Goal: Transaction & Acquisition: Obtain resource

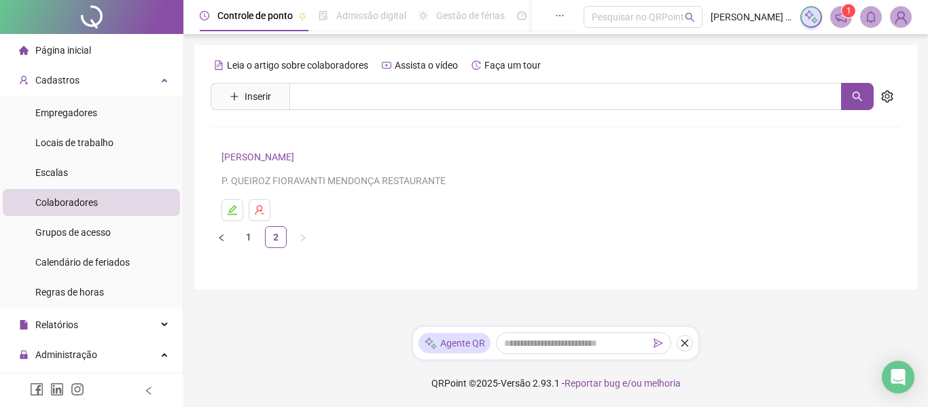
click at [287, 156] on link "[PERSON_NAME]" at bounding box center [259, 156] width 77 height 11
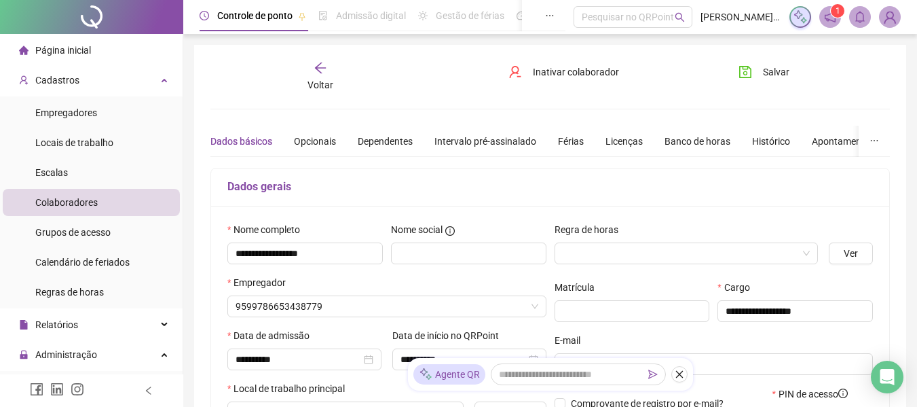
type input "**********"
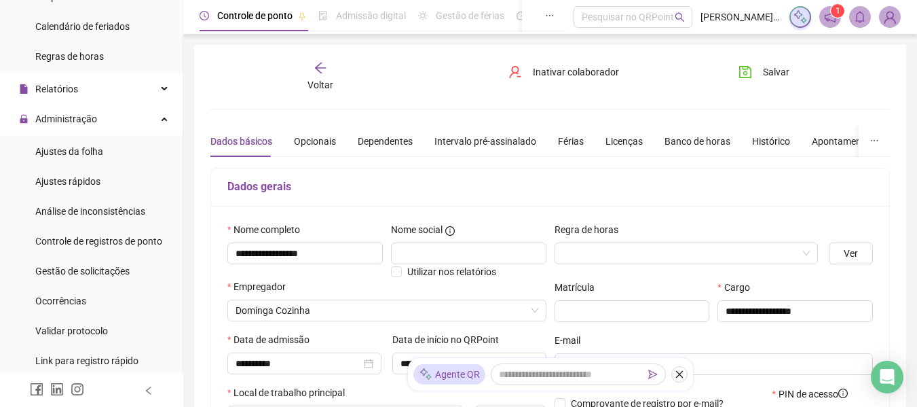
scroll to position [272, 0]
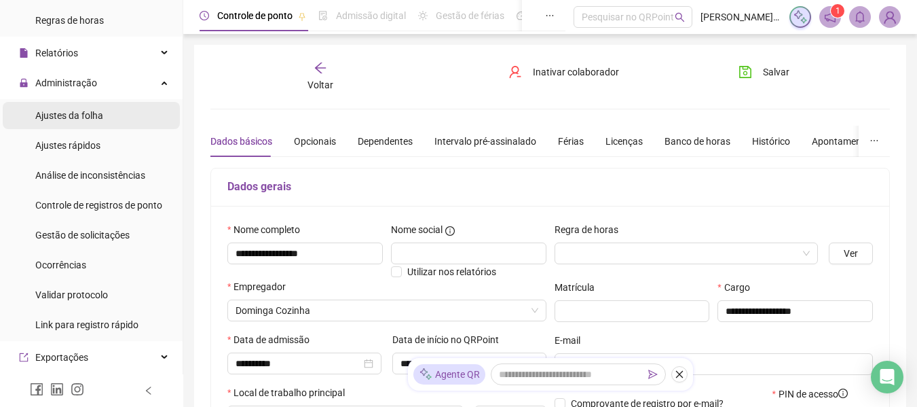
click at [86, 115] on span "Ajustes da folha" at bounding box center [69, 115] width 68 height 11
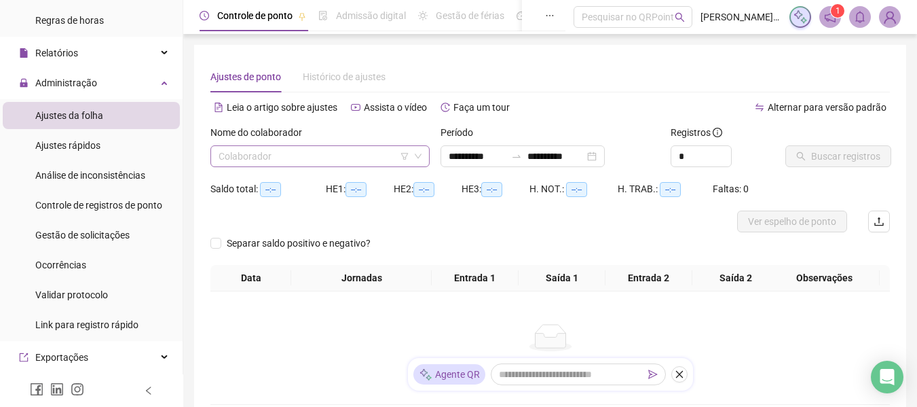
click at [334, 154] on input "search" at bounding box center [314, 156] width 191 height 20
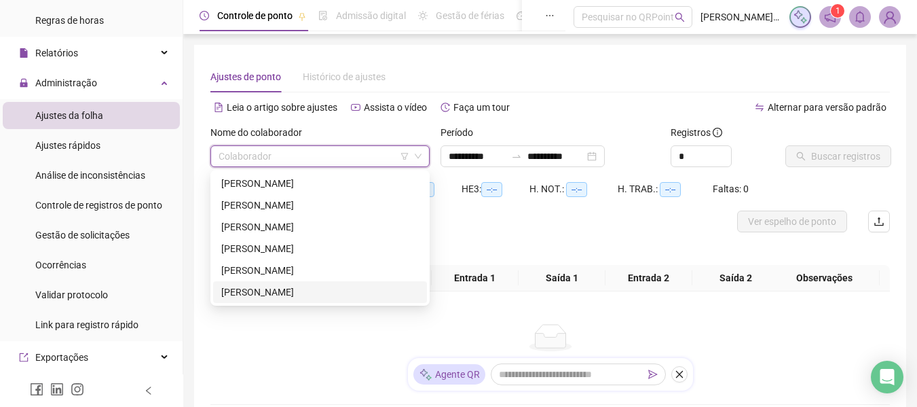
click at [283, 302] on div "[PERSON_NAME]" at bounding box center [320, 292] width 214 height 22
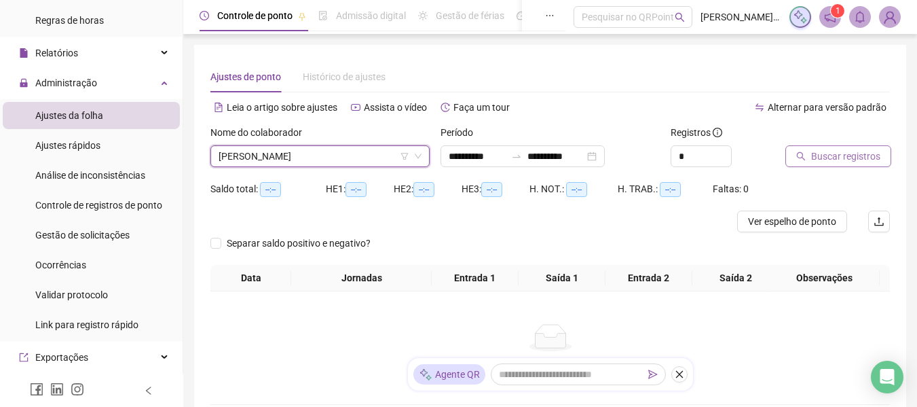
click at [868, 159] on span "Buscar registros" at bounding box center [846, 156] width 69 height 15
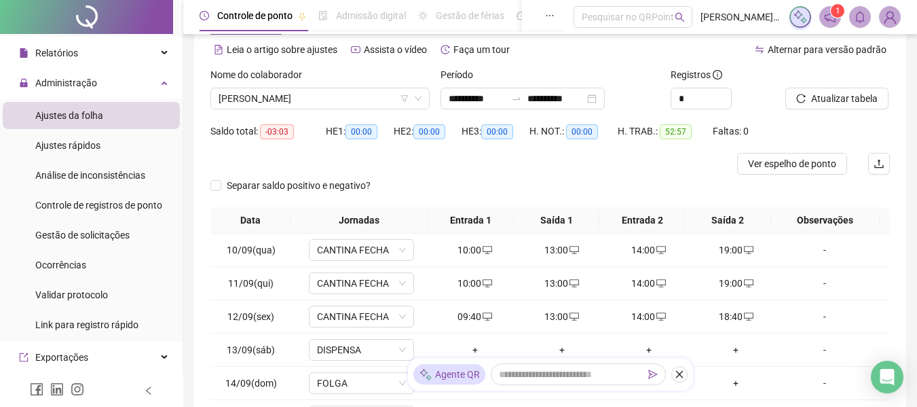
scroll to position [204, 0]
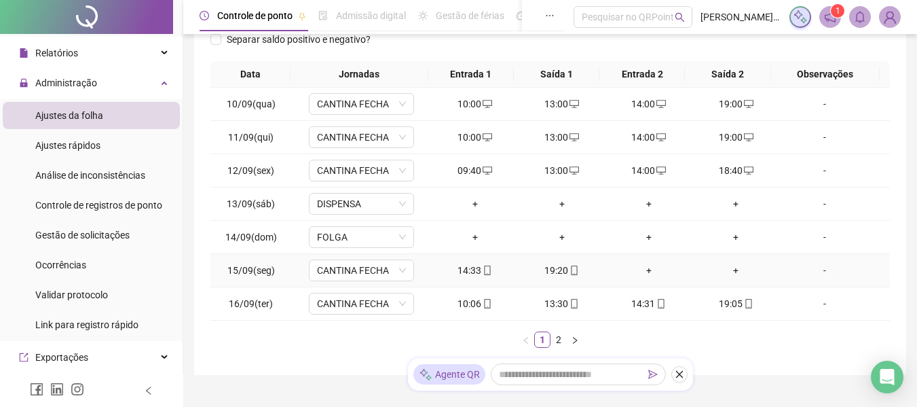
click at [640, 272] on div "+" at bounding box center [649, 270] width 76 height 15
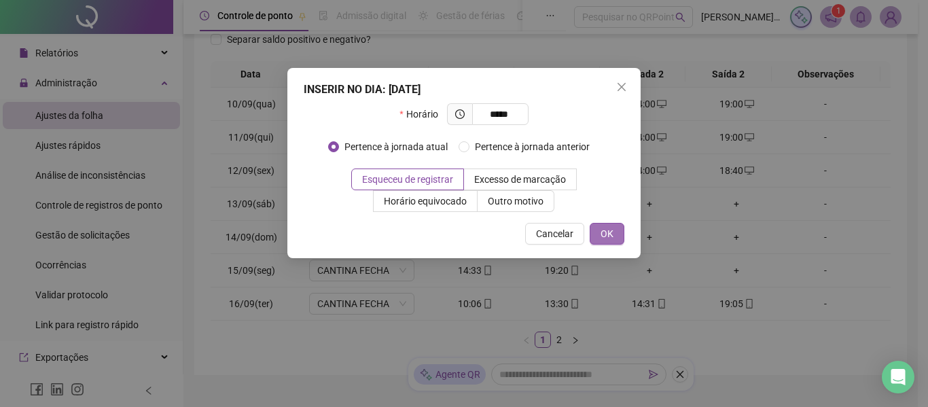
type input "*****"
click at [598, 231] on button "OK" at bounding box center [606, 234] width 35 height 22
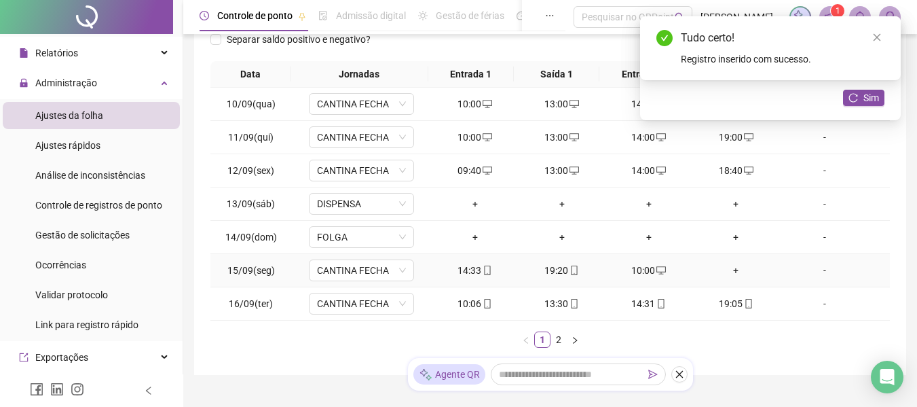
click at [727, 269] on div "+" at bounding box center [736, 270] width 76 height 15
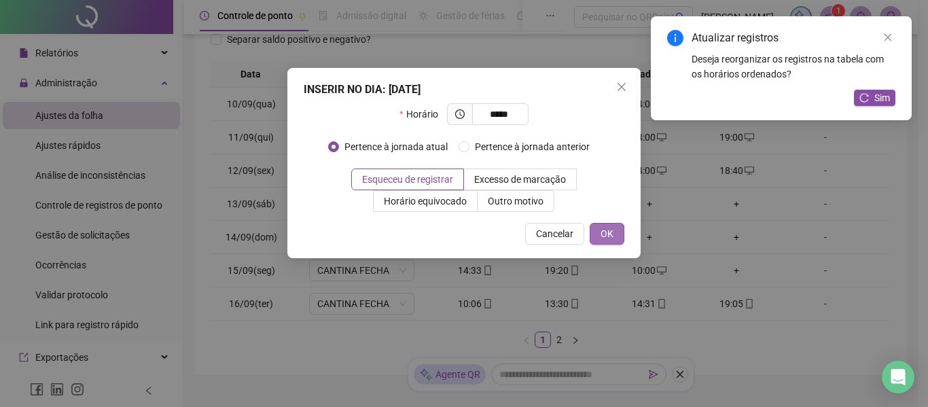
type input "*****"
click at [605, 236] on span "OK" at bounding box center [606, 233] width 13 height 15
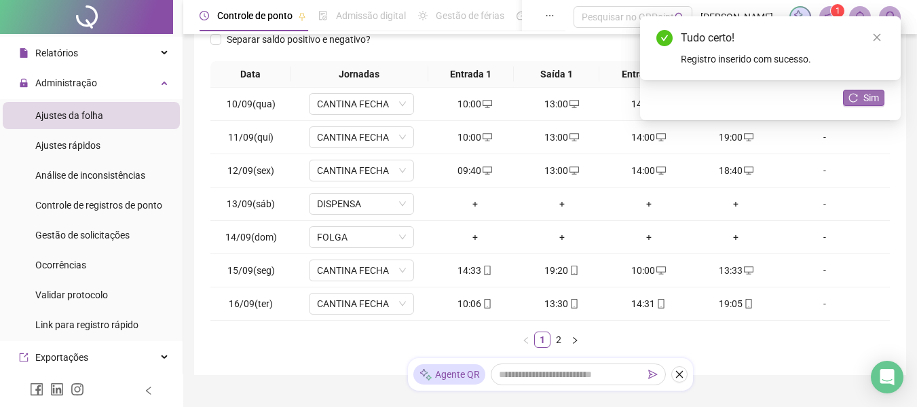
click at [867, 94] on span "Sim" at bounding box center [872, 97] width 16 height 15
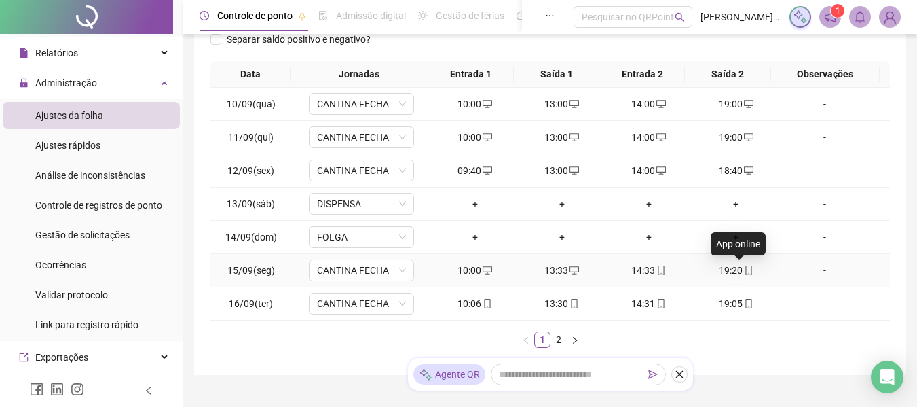
click at [744, 270] on icon "mobile" at bounding box center [749, 271] width 10 height 10
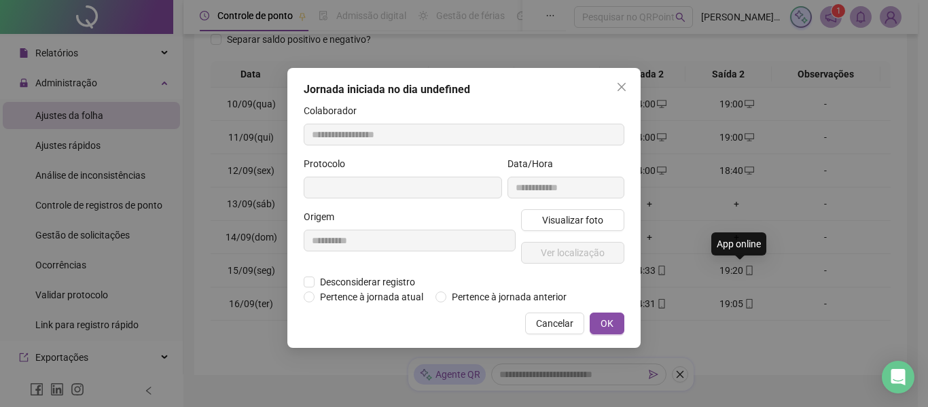
type input "**********"
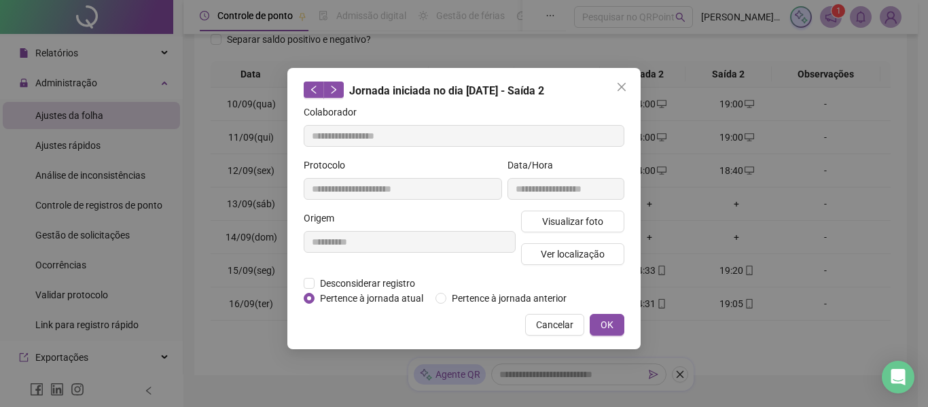
click at [577, 209] on div "**********" at bounding box center [566, 184] width 122 height 53
click at [583, 220] on span "Visualizar foto" at bounding box center [572, 221] width 61 height 15
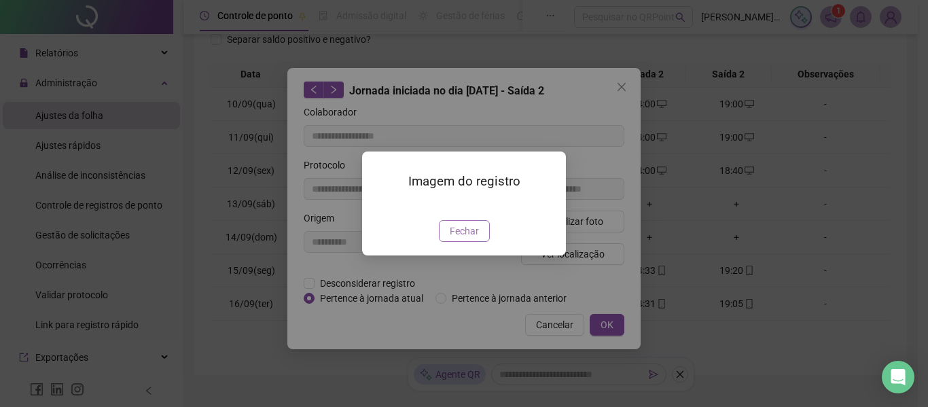
click at [477, 238] on span "Fechar" at bounding box center [464, 230] width 29 height 15
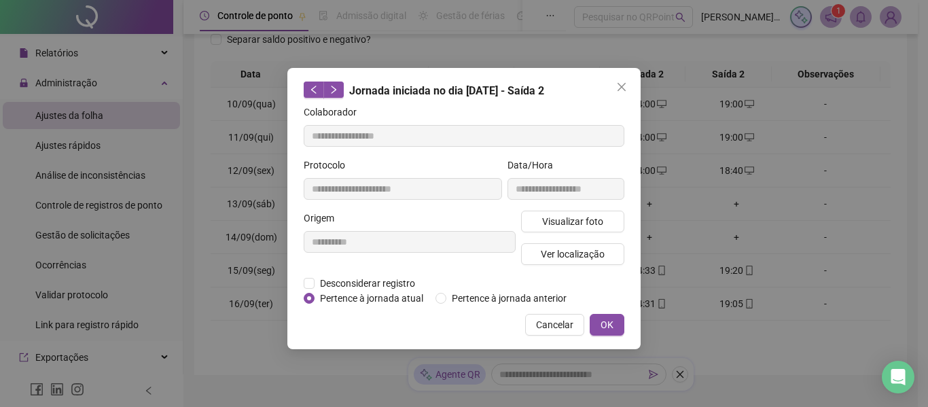
click at [561, 324] on span "Cancelar" at bounding box center [554, 324] width 37 height 15
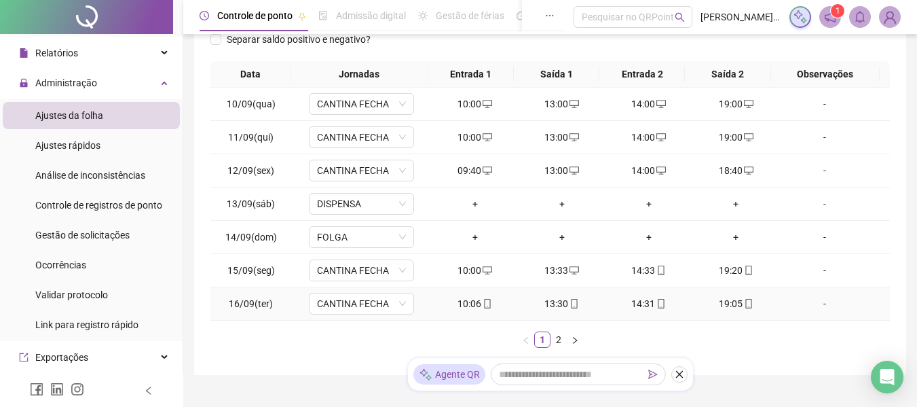
click at [743, 299] on span "mobile" at bounding box center [748, 304] width 11 height 10
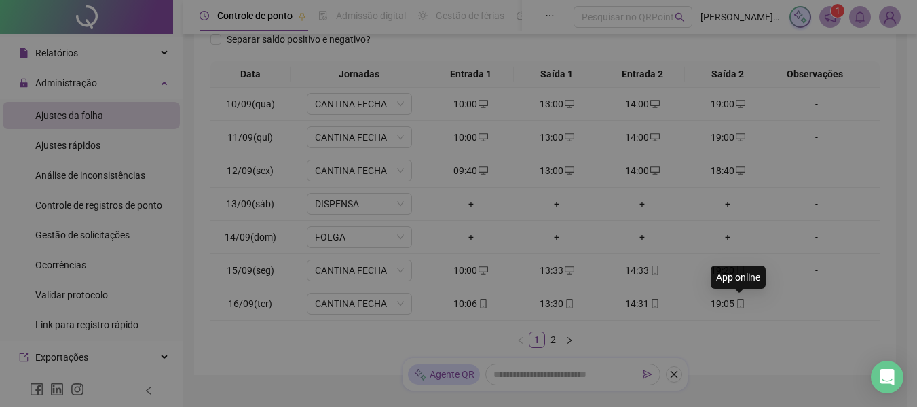
type input "**********"
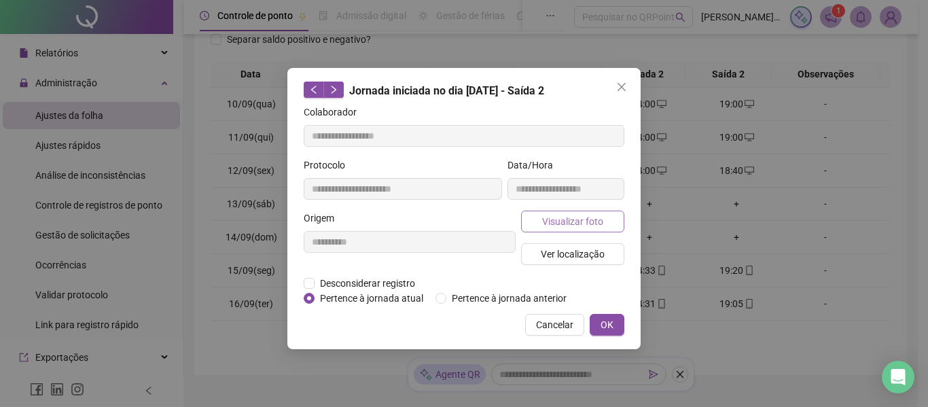
click at [591, 215] on span "Visualizar foto" at bounding box center [572, 221] width 61 height 15
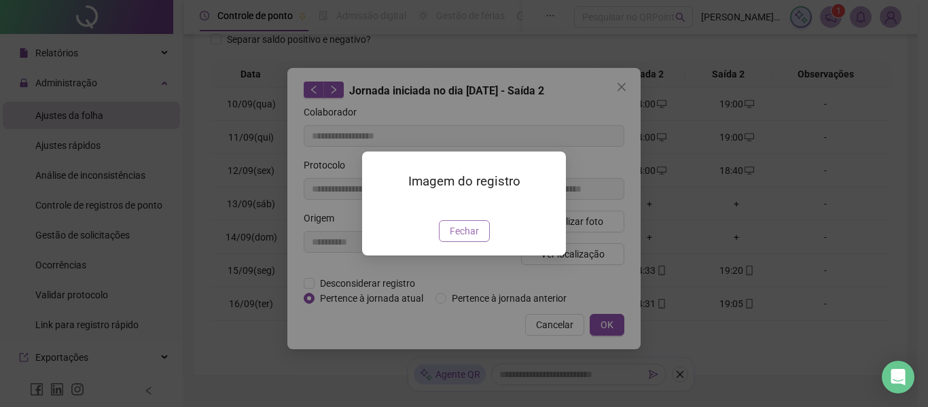
click at [480, 242] on button "Fechar" at bounding box center [464, 231] width 51 height 22
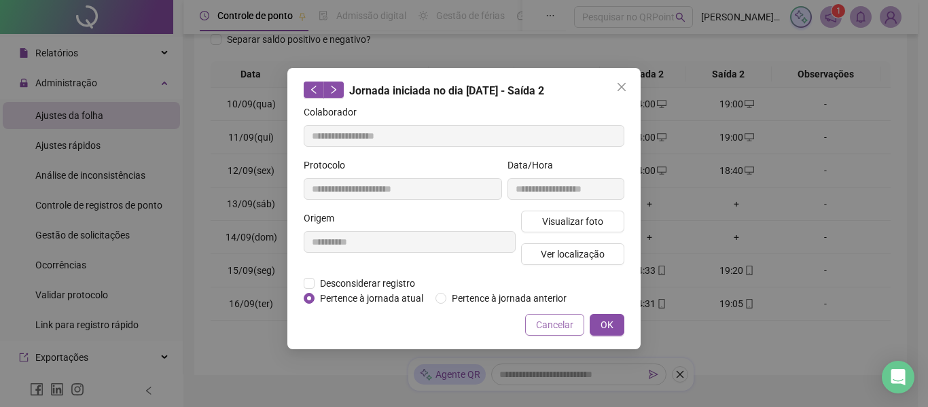
click at [583, 324] on button "Cancelar" at bounding box center [554, 325] width 59 height 22
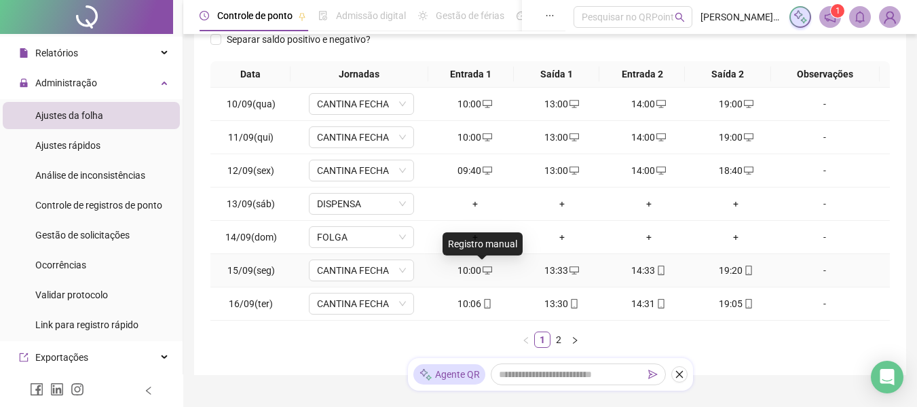
click at [483, 273] on icon "desktop" at bounding box center [488, 271] width 10 height 10
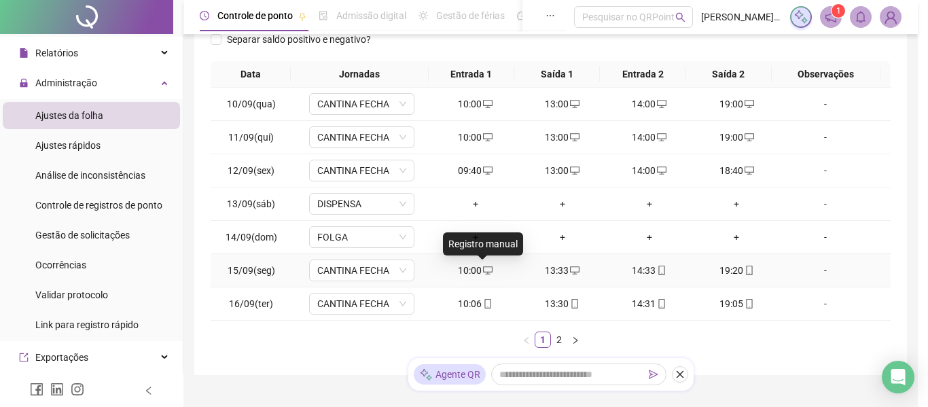
type input "**********"
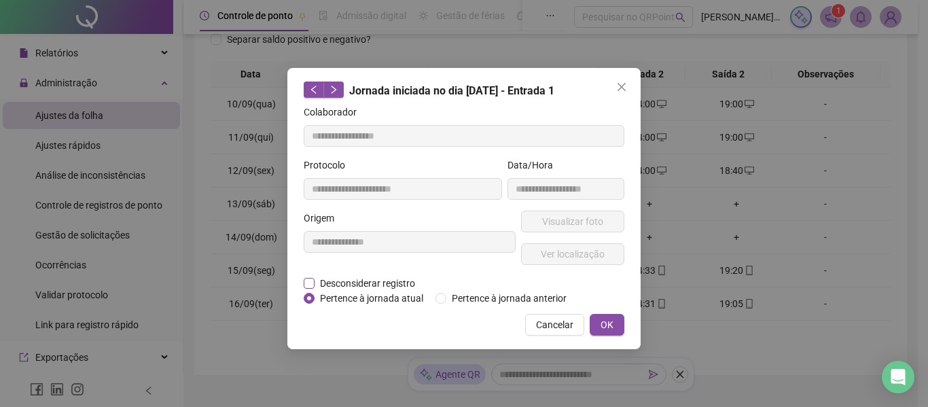
click at [331, 280] on span "Desconsiderar registro" at bounding box center [367, 283] width 106 height 15
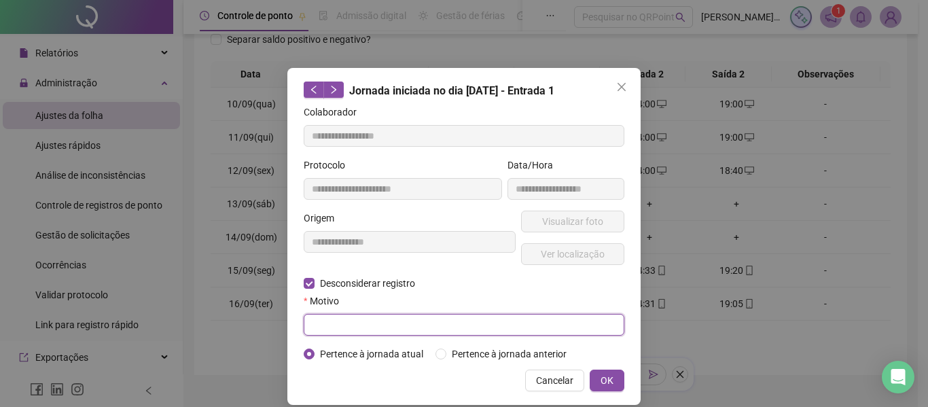
click at [406, 325] on input "text" at bounding box center [464, 325] width 321 height 22
type input "****"
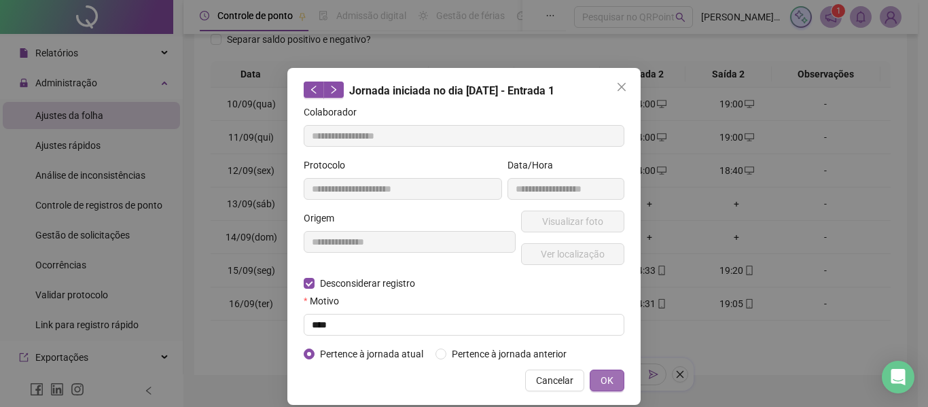
click at [606, 378] on span "OK" at bounding box center [606, 380] width 13 height 15
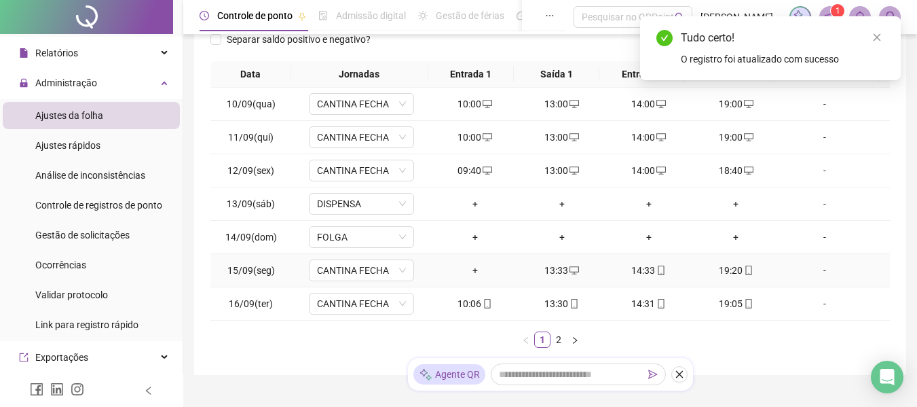
click at [468, 271] on div "+" at bounding box center [475, 270] width 76 height 15
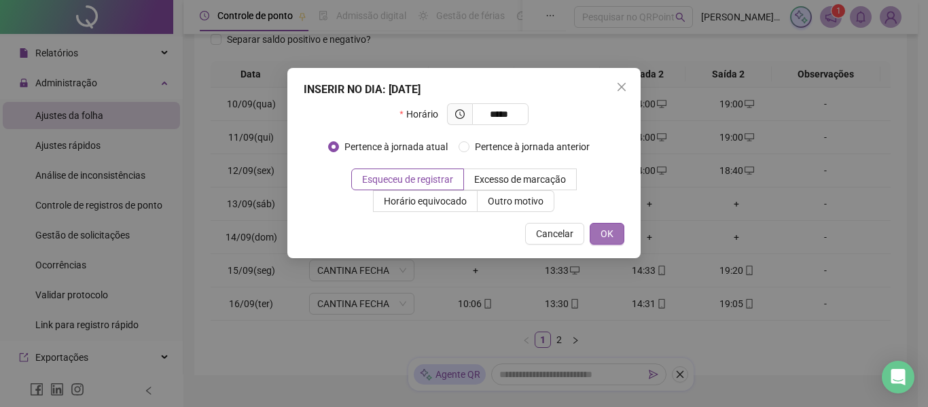
type input "*****"
click at [613, 226] on button "OK" at bounding box center [606, 234] width 35 height 22
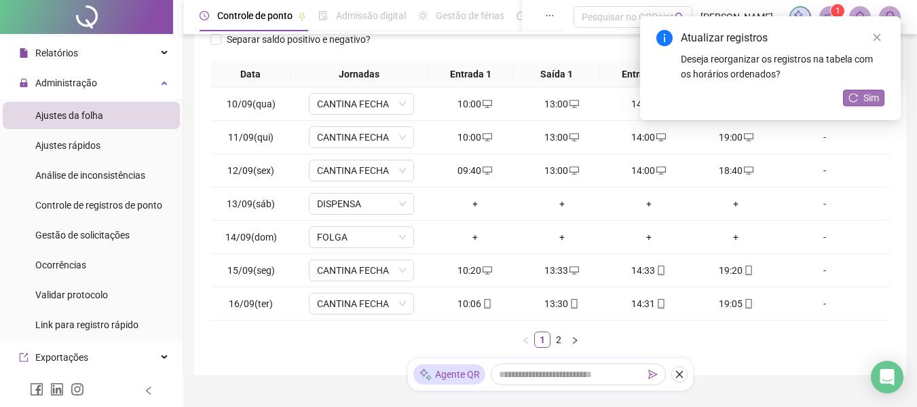
click at [875, 93] on span "Sim" at bounding box center [872, 97] width 16 height 15
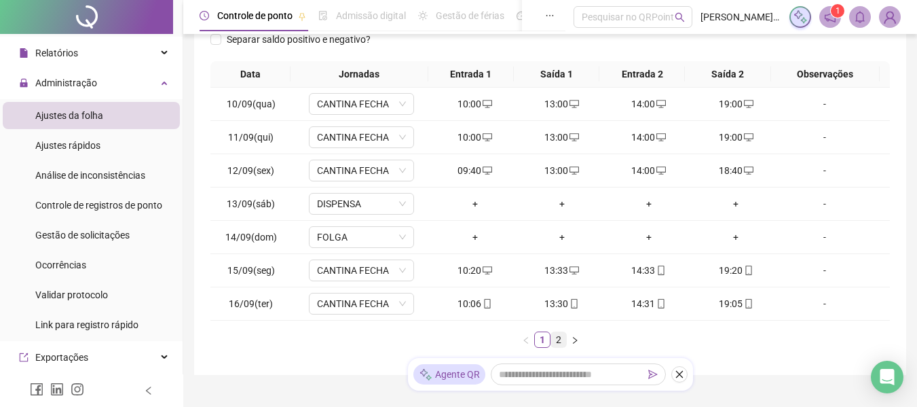
click at [559, 342] on link "2" at bounding box center [558, 339] width 15 height 15
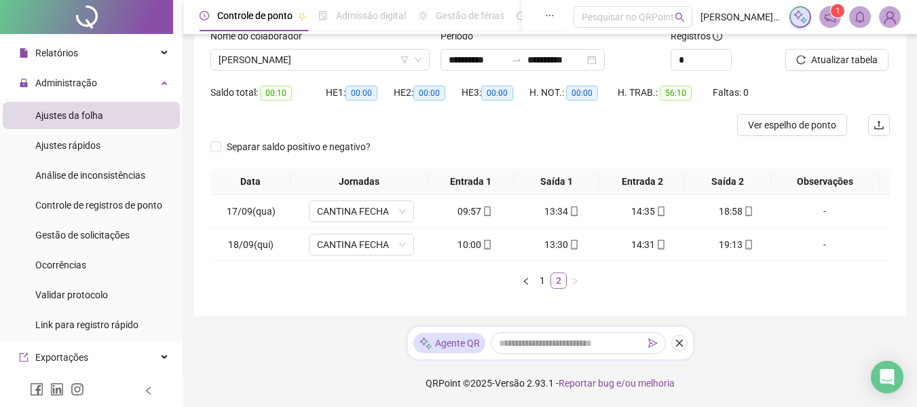
scroll to position [96, 0]
click at [744, 246] on icon "mobile" at bounding box center [749, 245] width 10 height 10
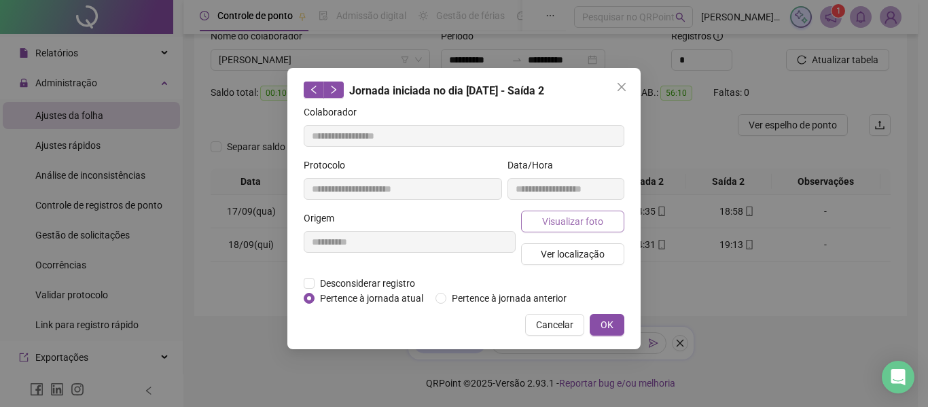
click at [586, 217] on span "Visualizar foto" at bounding box center [572, 221] width 61 height 15
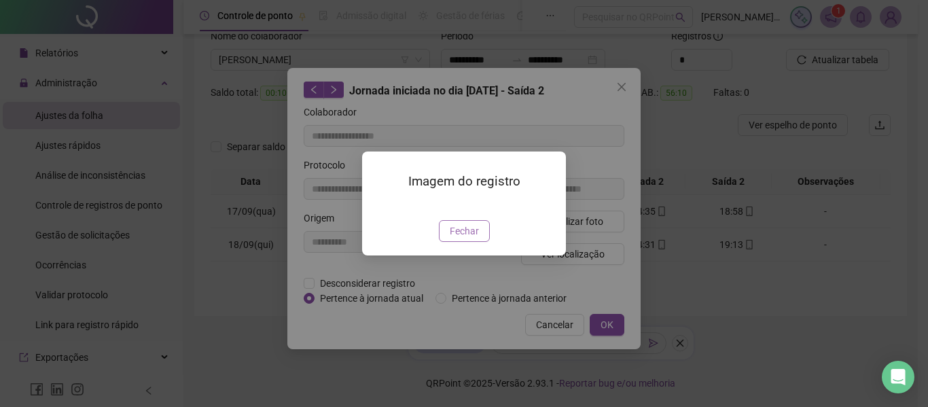
click at [469, 238] on span "Fechar" at bounding box center [464, 230] width 29 height 15
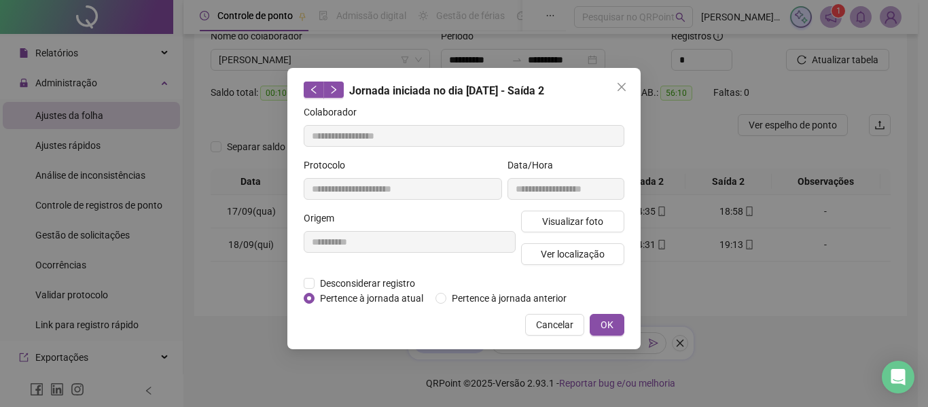
click at [738, 213] on div "**********" at bounding box center [464, 203] width 928 height 407
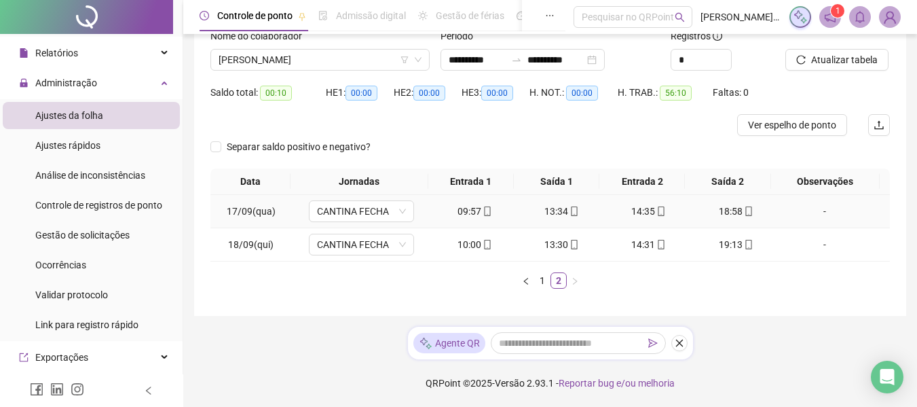
click at [743, 213] on span "mobile" at bounding box center [748, 211] width 11 height 10
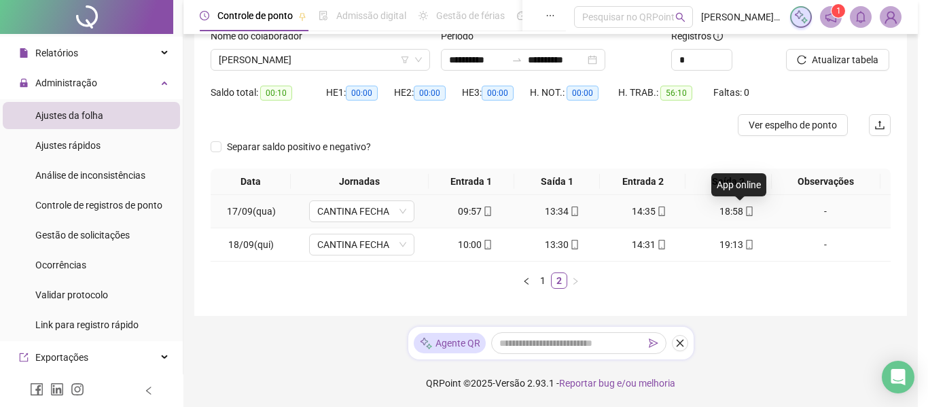
type input "**********"
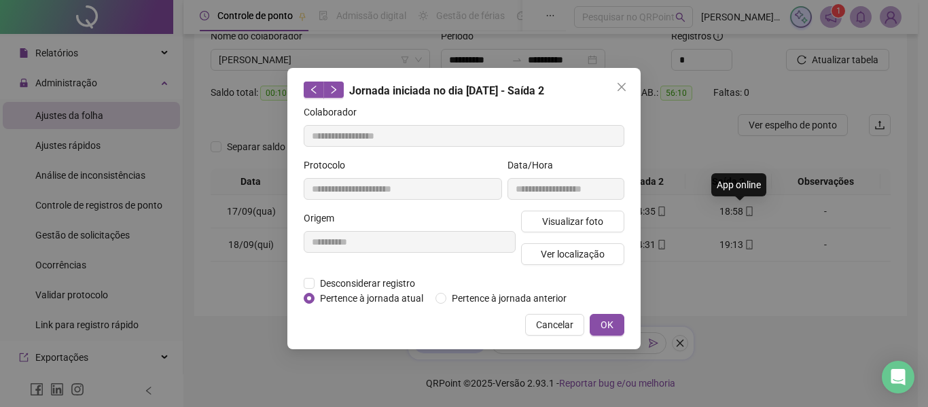
click at [739, 213] on div "**********" at bounding box center [464, 203] width 928 height 407
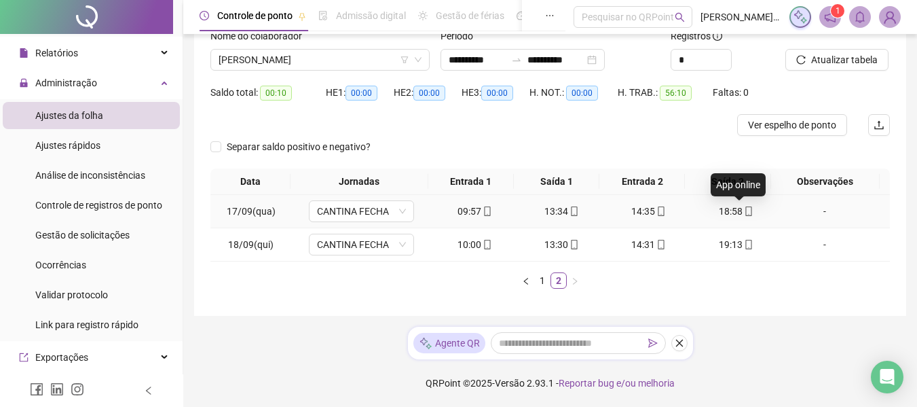
click at [744, 210] on icon "mobile" at bounding box center [749, 211] width 10 height 10
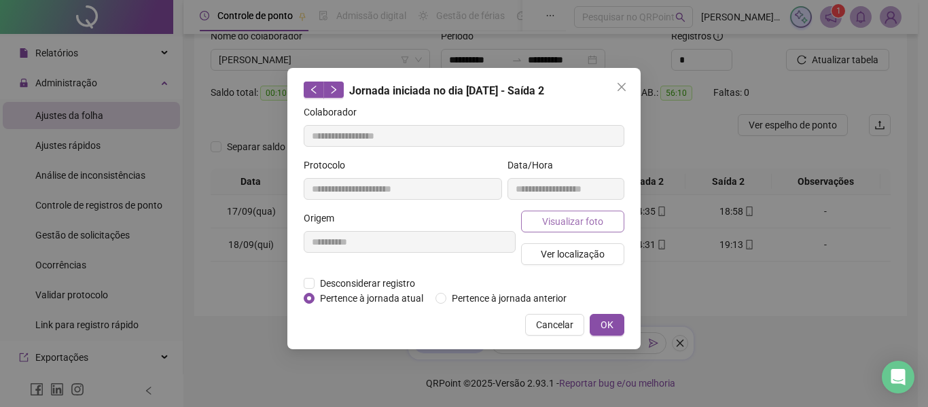
click at [596, 215] on span "Visualizar foto" at bounding box center [572, 221] width 61 height 15
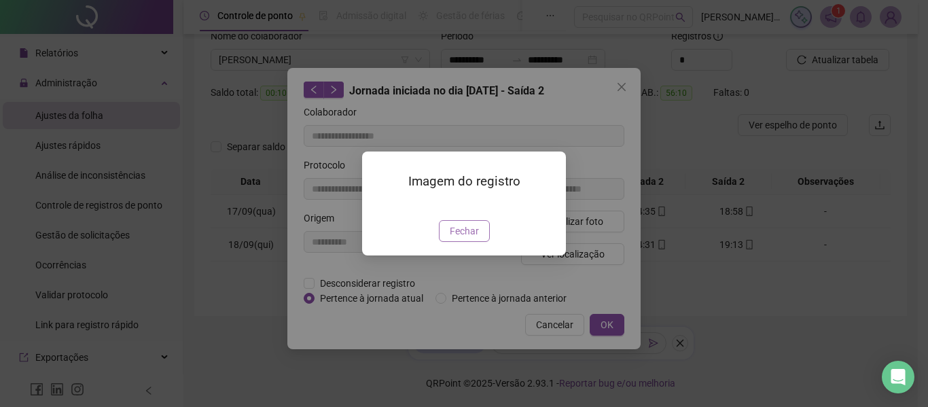
click at [486, 242] on button "Fechar" at bounding box center [464, 231] width 51 height 22
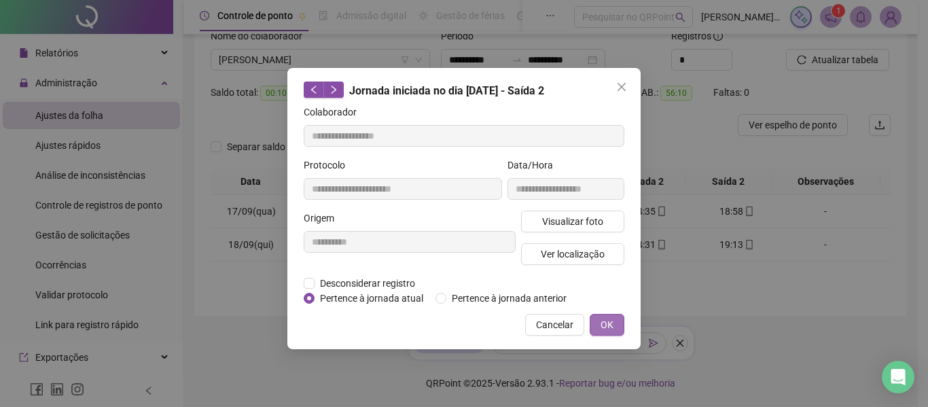
click at [604, 321] on span "OK" at bounding box center [606, 324] width 13 height 15
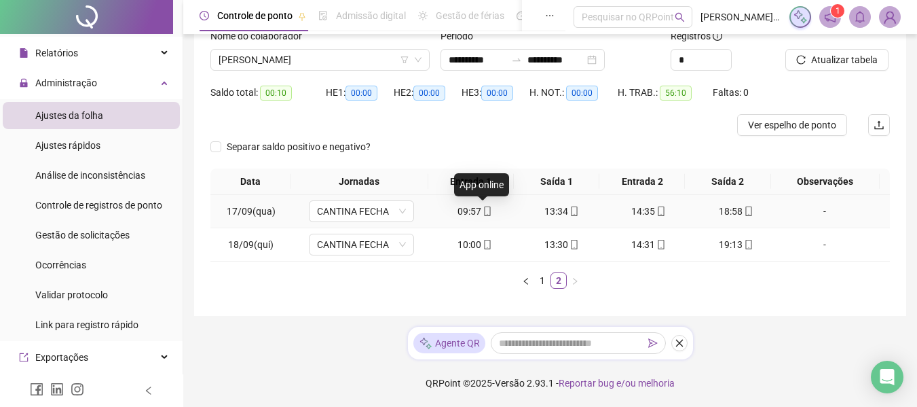
click at [484, 211] on icon "mobile" at bounding box center [488, 211] width 10 height 10
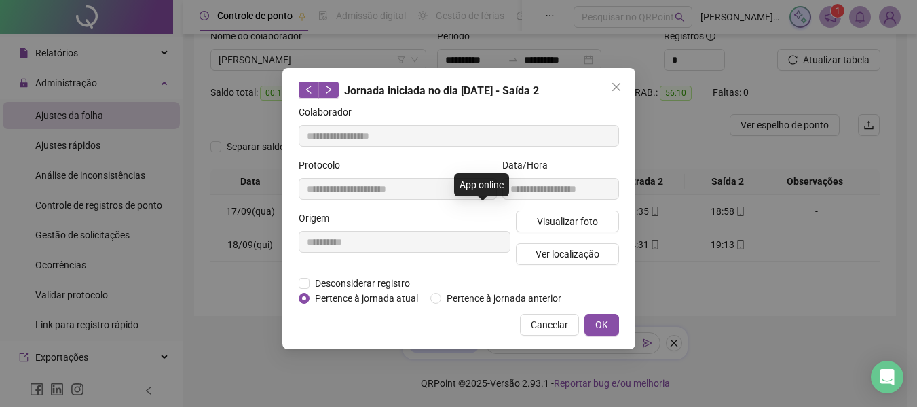
type input "**********"
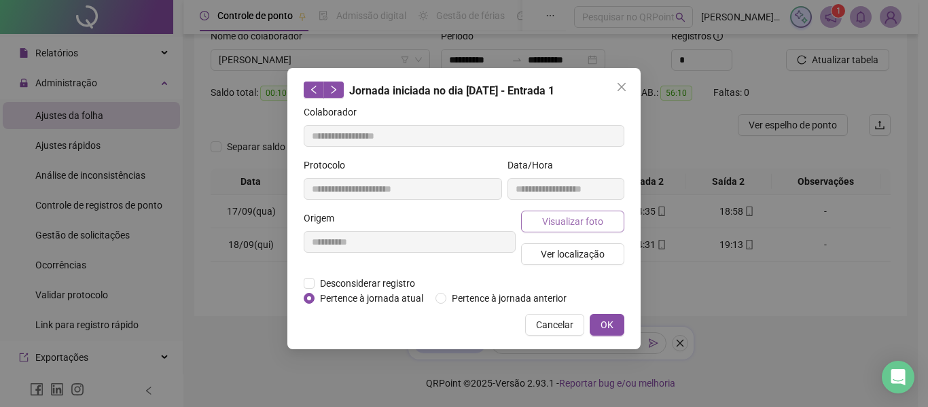
click at [557, 219] on span "Visualizar foto" at bounding box center [572, 221] width 61 height 15
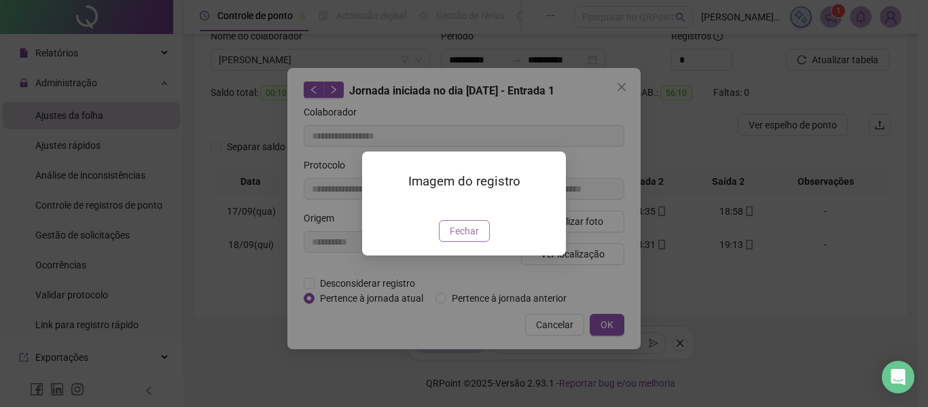
click at [467, 238] on span "Fechar" at bounding box center [464, 230] width 29 height 15
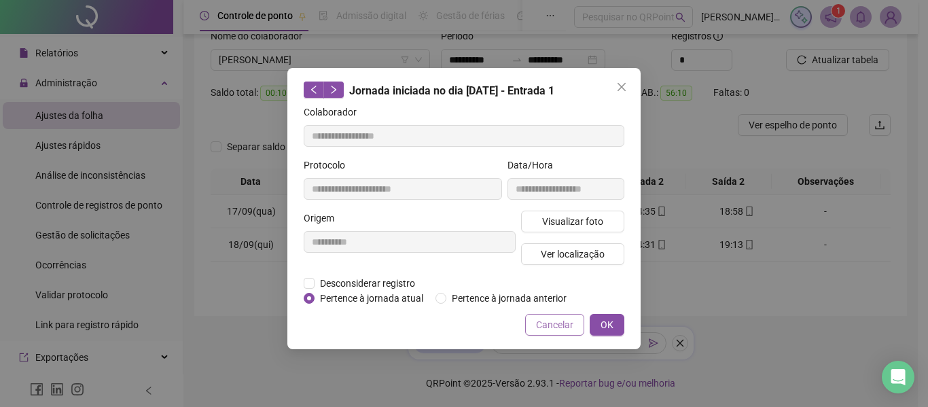
click at [575, 321] on button "Cancelar" at bounding box center [554, 325] width 59 height 22
click at [575, 321] on div "**********" at bounding box center [464, 203] width 928 height 407
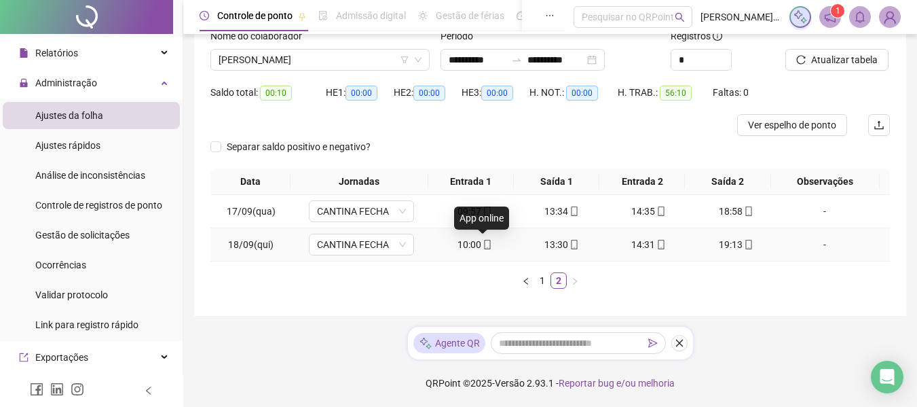
click at [486, 245] on icon "mobile" at bounding box center [488, 245] width 10 height 10
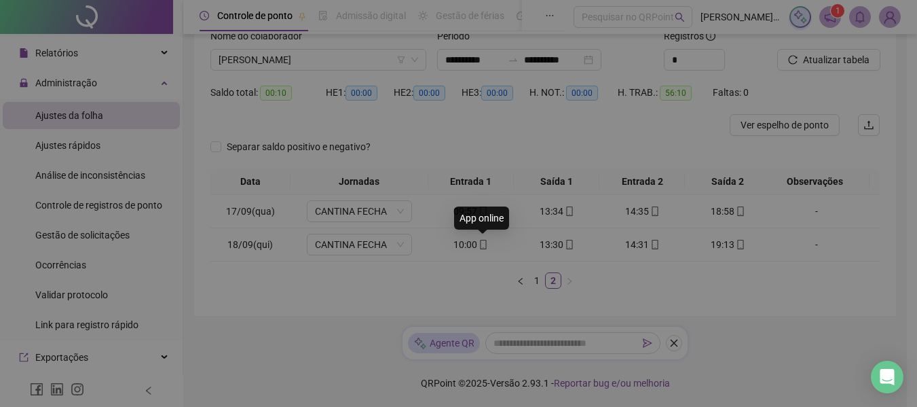
type input "**********"
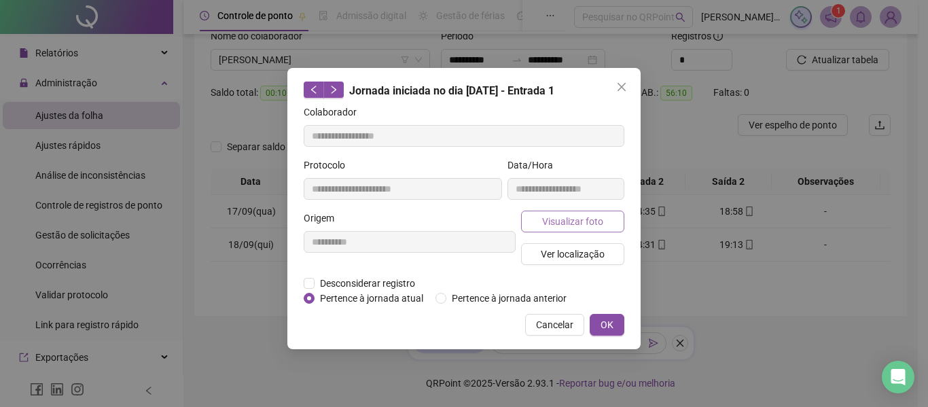
click at [550, 219] on span "Visualizar foto" at bounding box center [572, 221] width 61 height 15
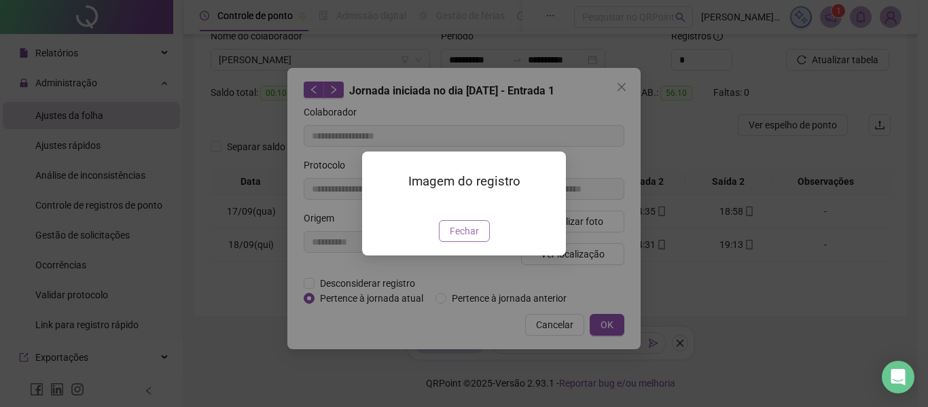
click at [475, 238] on span "Fechar" at bounding box center [464, 230] width 29 height 15
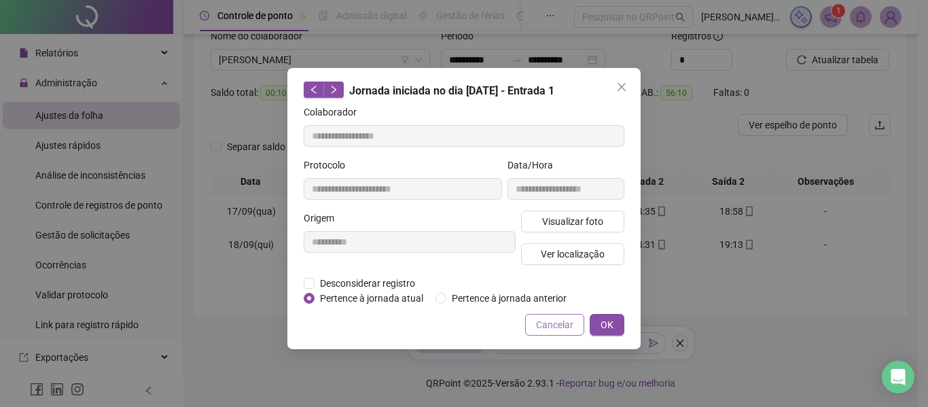
click at [556, 320] on span "Cancelar" at bounding box center [554, 324] width 37 height 15
click at [556, 320] on div "**********" at bounding box center [464, 203] width 928 height 407
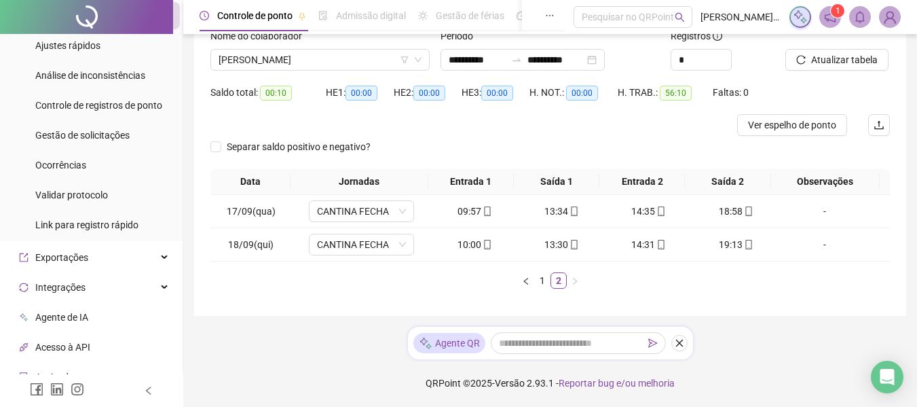
scroll to position [304, 0]
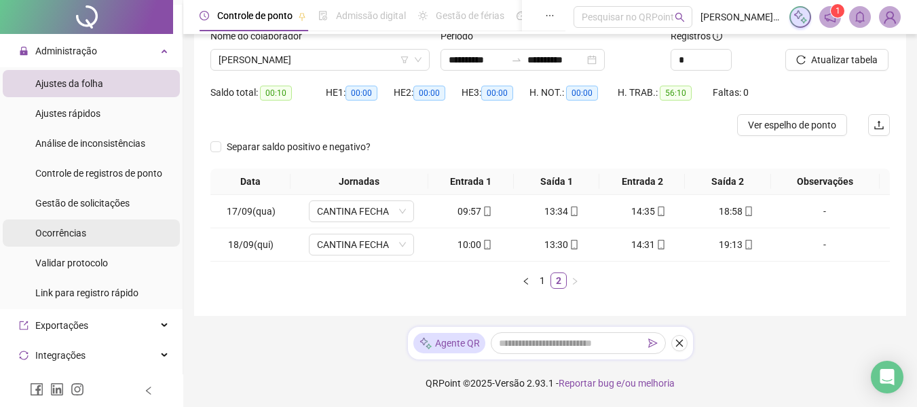
click at [79, 231] on span "Ocorrências" at bounding box center [60, 232] width 51 height 11
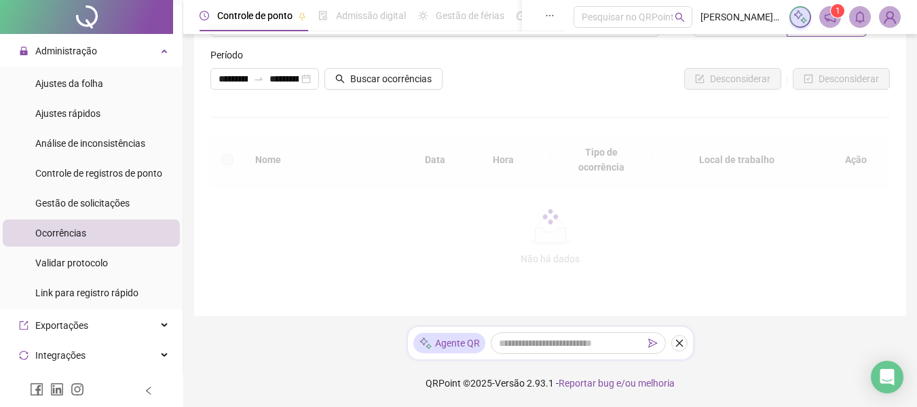
scroll to position [67, 0]
click at [90, 204] on span "Gestão de solicitações" at bounding box center [82, 203] width 94 height 11
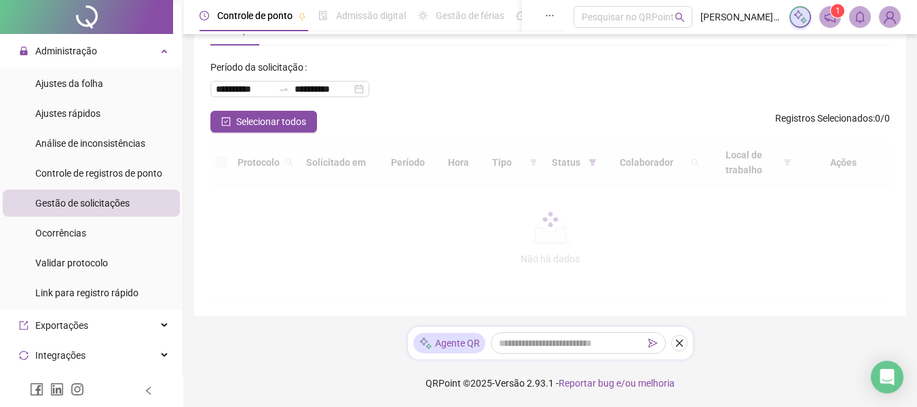
scroll to position [18, 0]
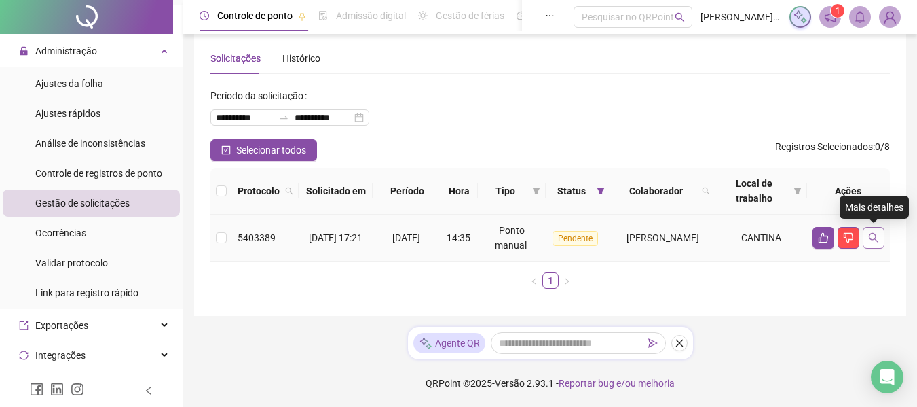
click at [875, 238] on icon "search" at bounding box center [874, 238] width 10 height 10
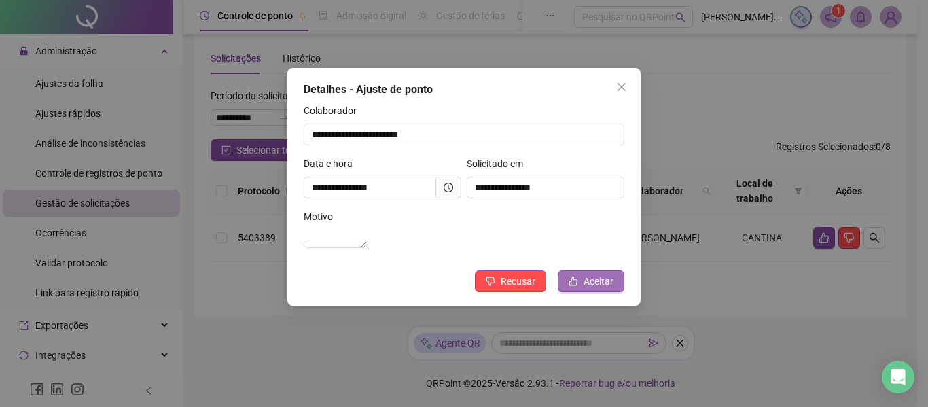
click at [590, 289] on span "Aceitar" at bounding box center [598, 281] width 30 height 15
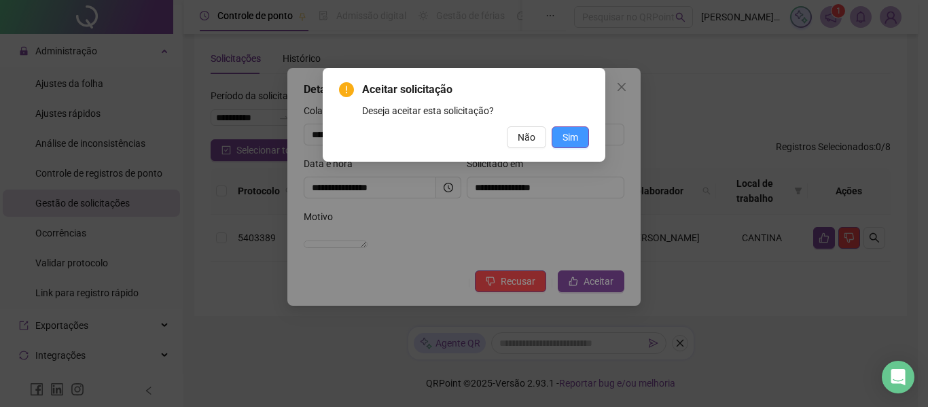
click at [569, 139] on span "Sim" at bounding box center [570, 137] width 16 height 15
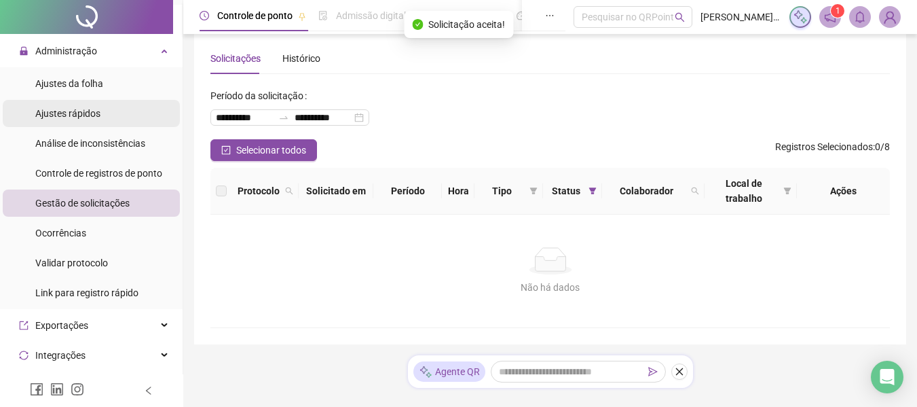
click at [78, 109] on span "Ajustes rápidos" at bounding box center [67, 113] width 65 height 11
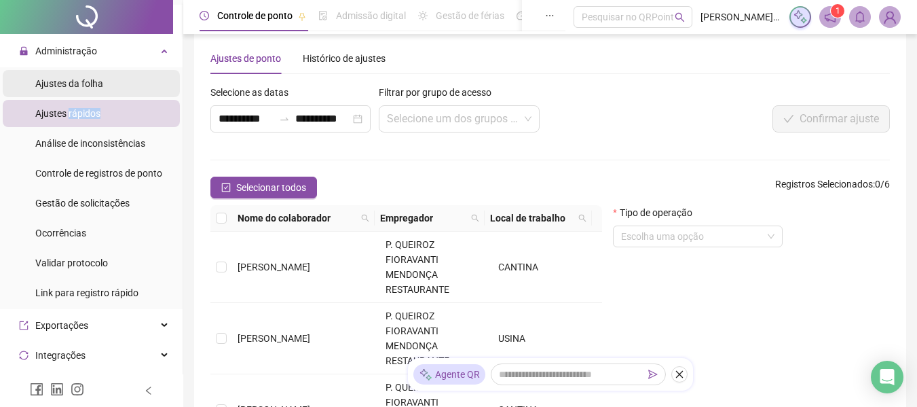
click at [91, 79] on span "Ajustes da folha" at bounding box center [69, 83] width 68 height 11
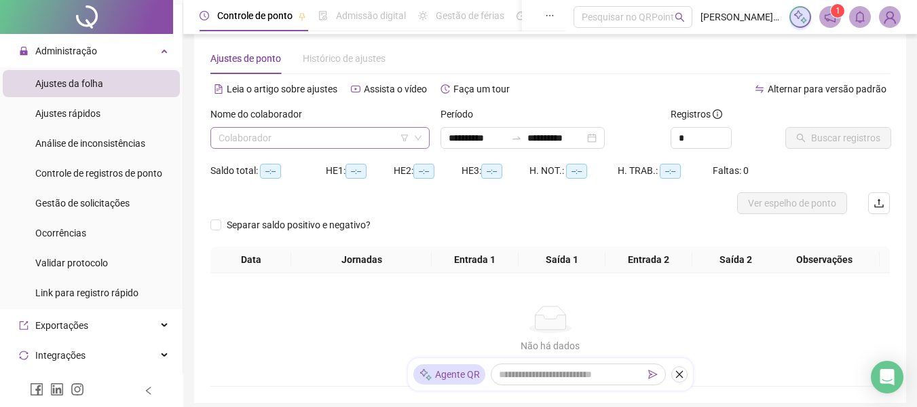
click at [359, 135] on input "search" at bounding box center [314, 138] width 191 height 20
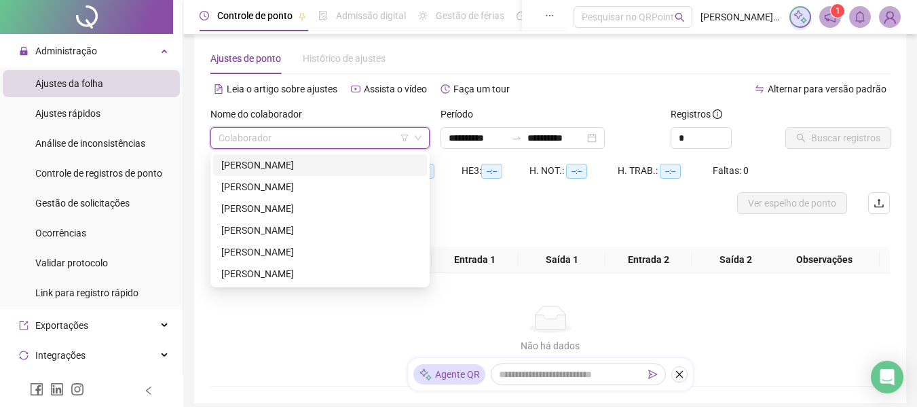
click at [319, 164] on div "[PERSON_NAME]" at bounding box center [320, 165] width 198 height 15
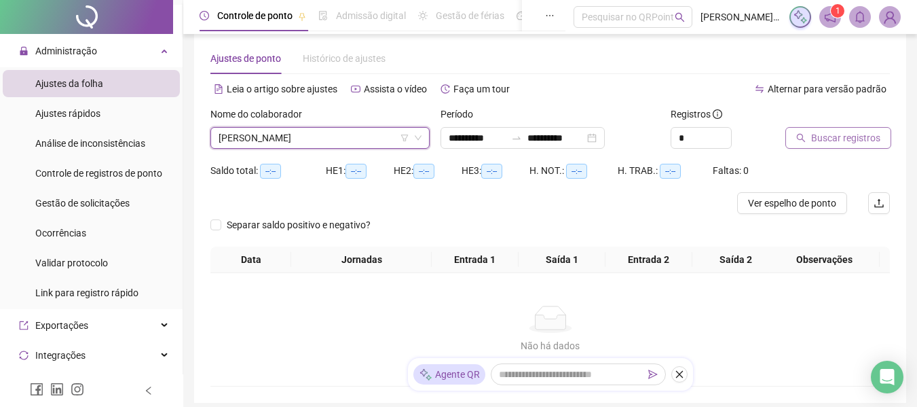
click at [829, 133] on span "Buscar registros" at bounding box center [846, 137] width 69 height 15
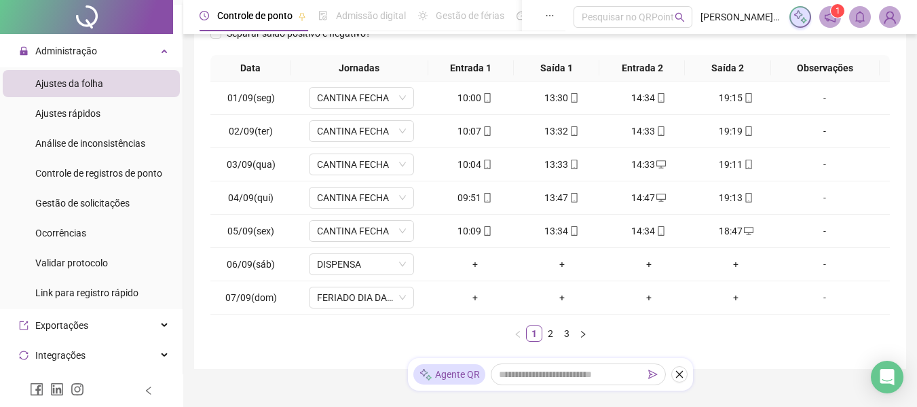
scroll to position [274, 0]
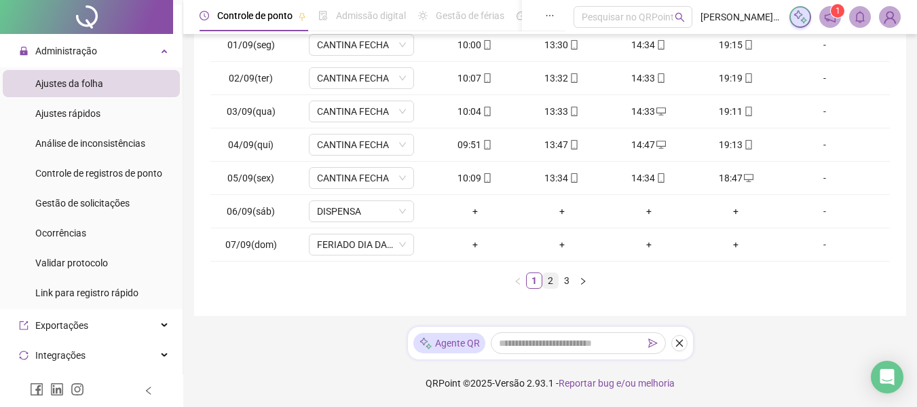
click at [545, 281] on link "2" at bounding box center [550, 280] width 15 height 15
click at [566, 278] on link "3" at bounding box center [567, 280] width 15 height 15
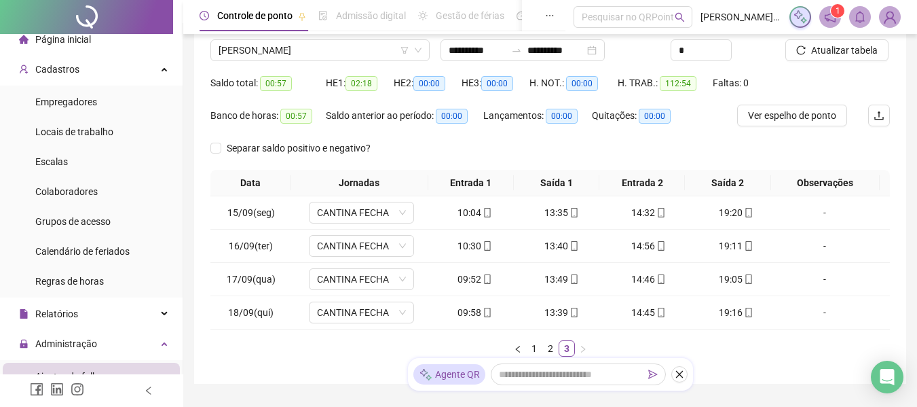
scroll to position [0, 0]
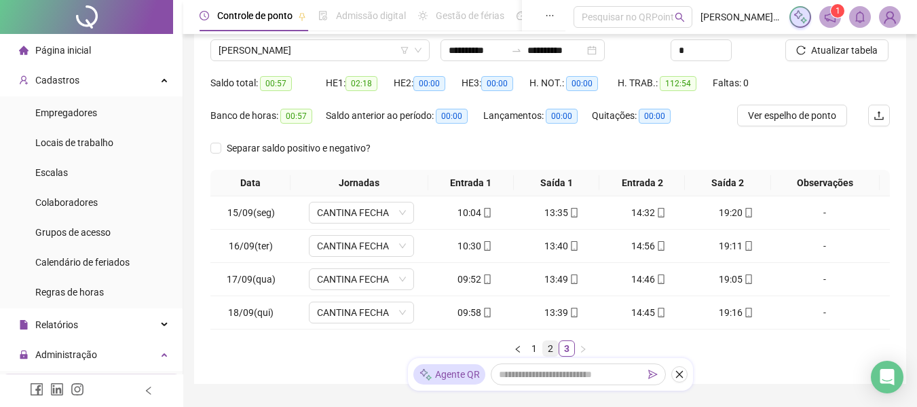
click at [549, 344] on link "2" at bounding box center [550, 348] width 15 height 15
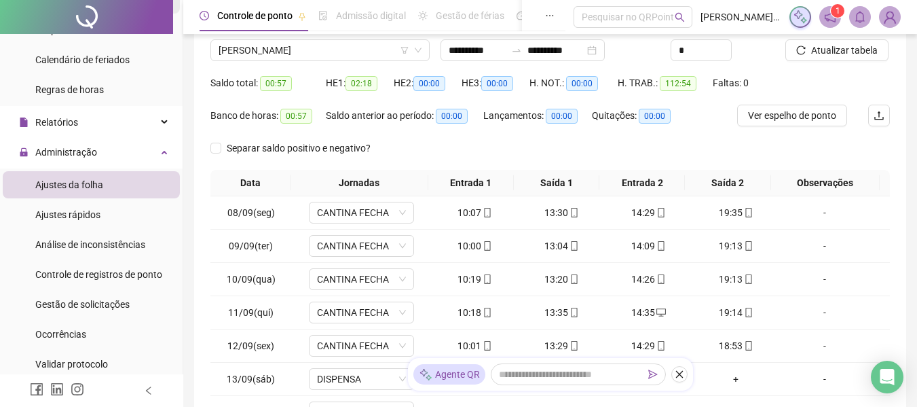
scroll to position [204, 0]
click at [149, 117] on div "Relatórios" at bounding box center [91, 120] width 177 height 27
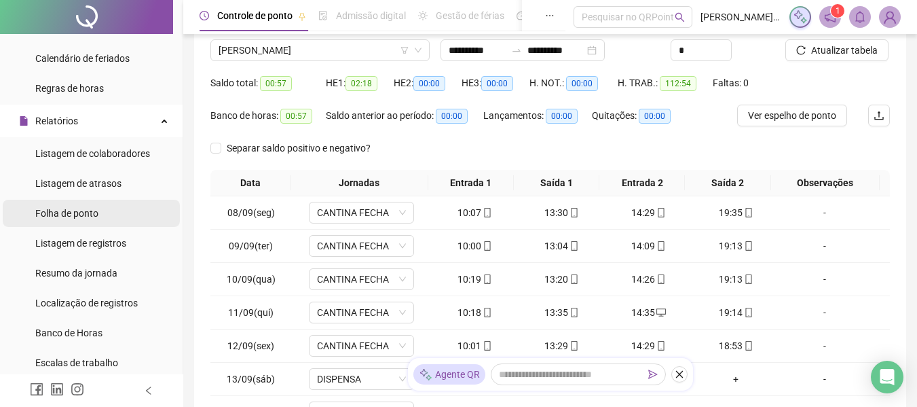
click at [100, 208] on li "Folha de ponto" at bounding box center [91, 213] width 177 height 27
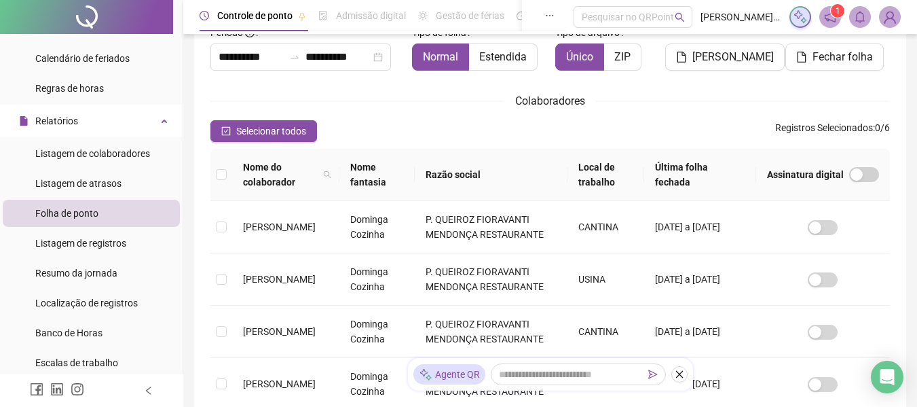
scroll to position [75, 0]
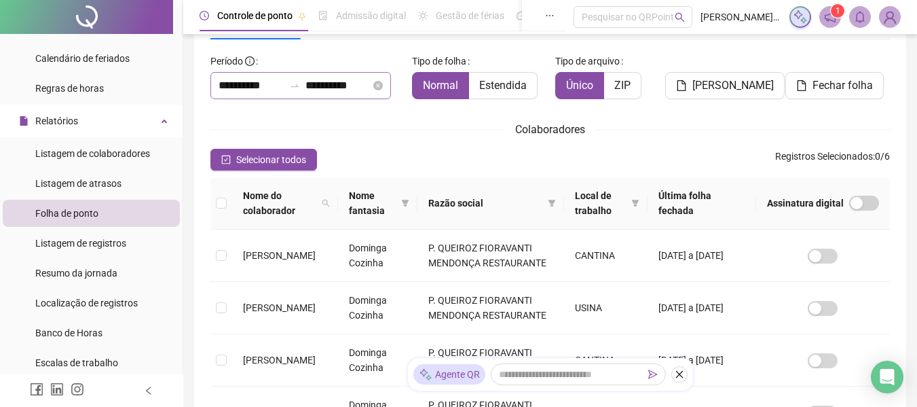
click at [294, 84] on icon "swap-right" at bounding box center [294, 85] width 11 height 11
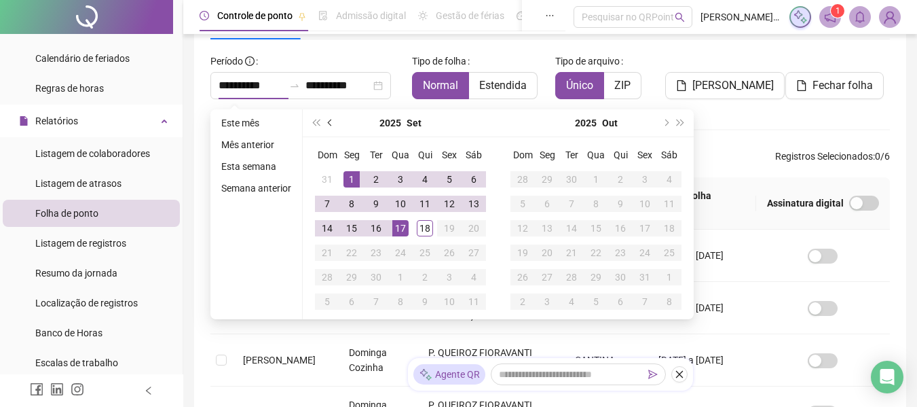
click at [331, 124] on span "prev-year" at bounding box center [331, 123] width 7 height 7
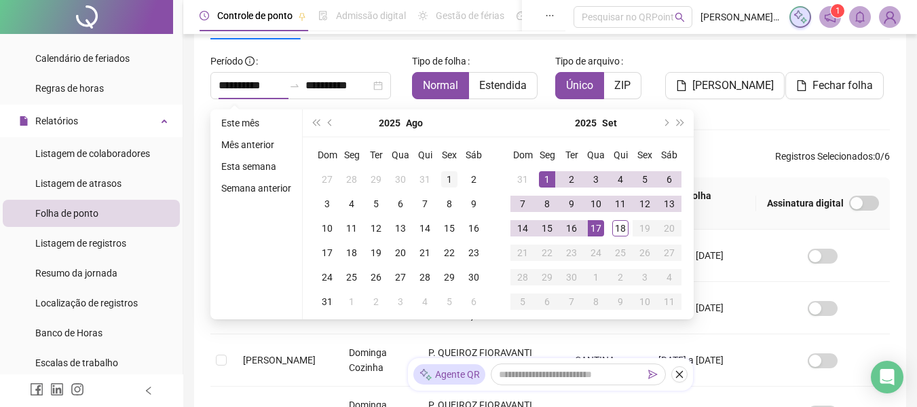
type input "**********"
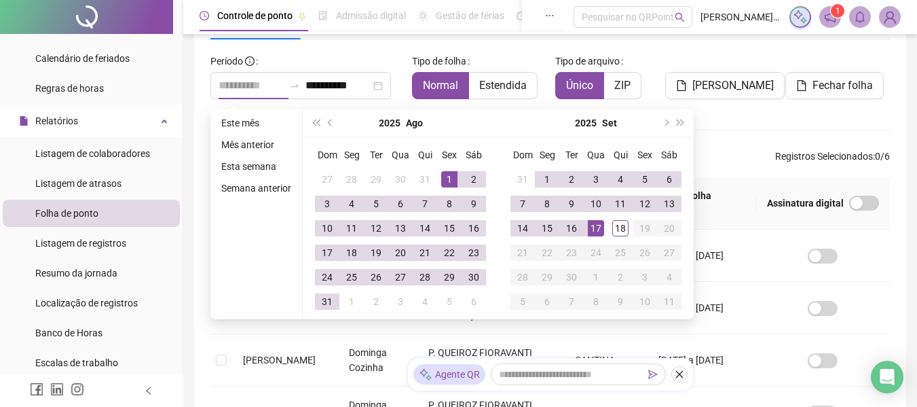
click at [448, 182] on div "1" at bounding box center [449, 179] width 16 height 16
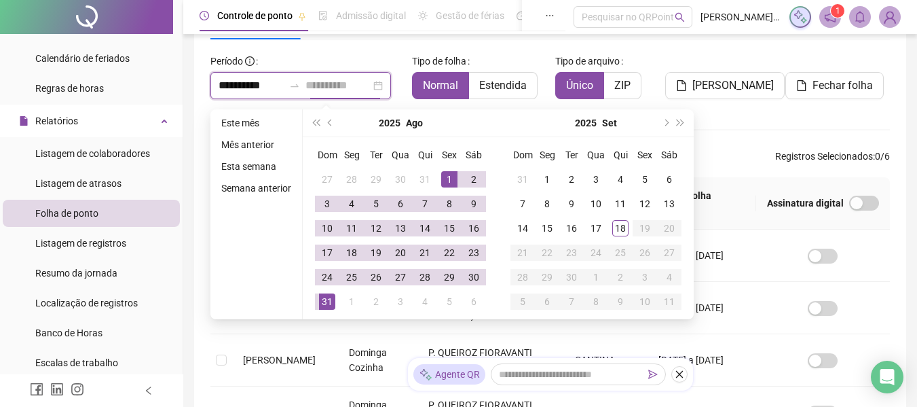
type input "**********"
click at [332, 304] on div "31" at bounding box center [327, 301] width 16 height 16
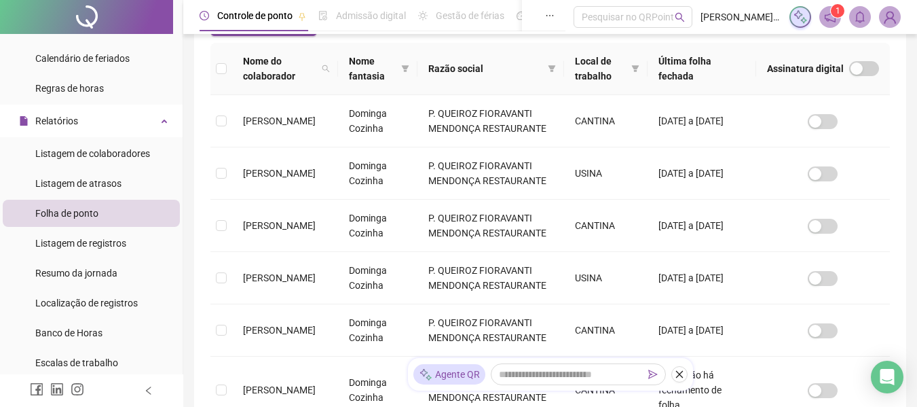
scroll to position [211, 0]
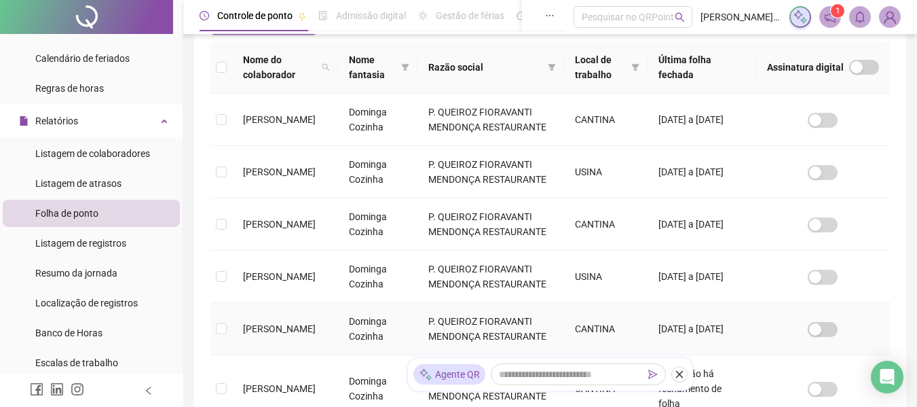
click at [214, 328] on td at bounding box center [222, 329] width 22 height 52
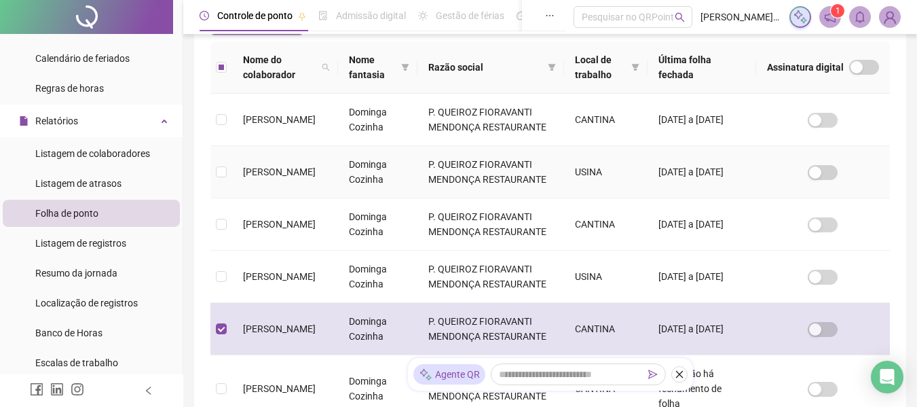
scroll to position [75, 0]
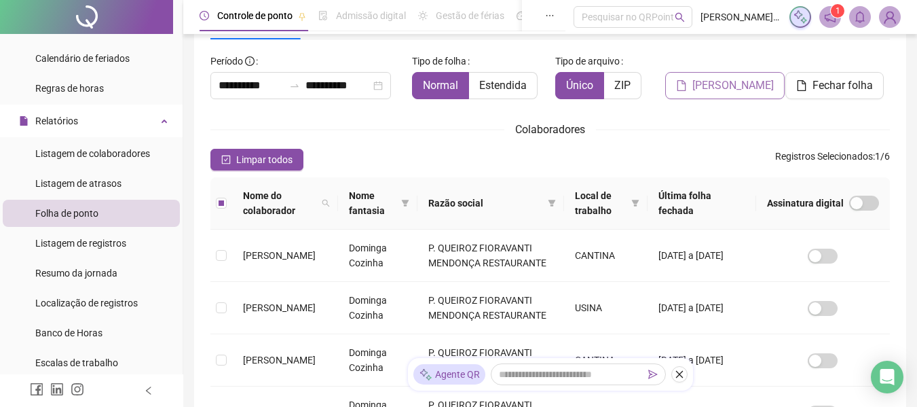
click at [747, 86] on span "[PERSON_NAME]" at bounding box center [733, 85] width 81 height 16
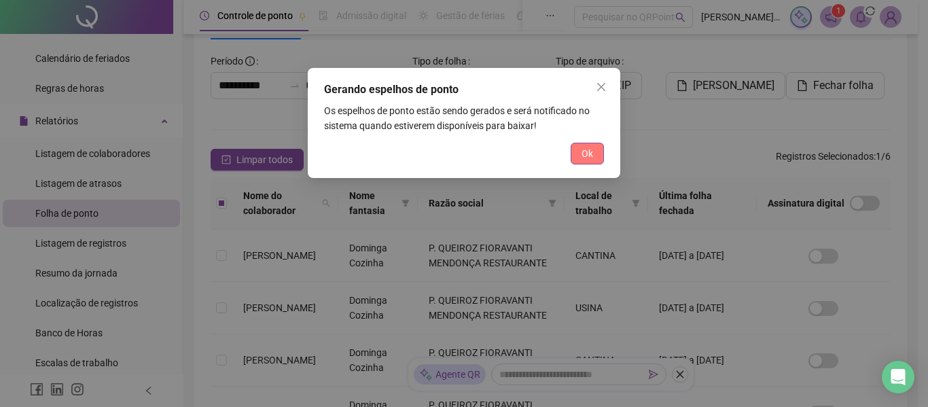
click at [593, 151] on button "Ok" at bounding box center [586, 154] width 33 height 22
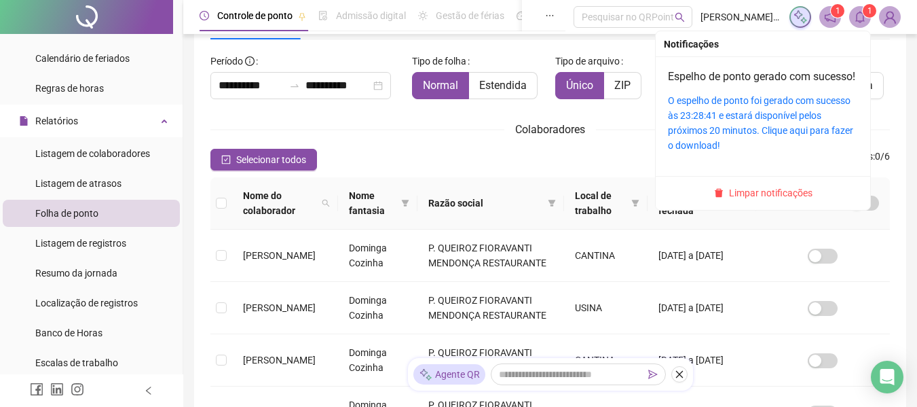
click at [864, 18] on icon "bell" at bounding box center [861, 17] width 10 height 12
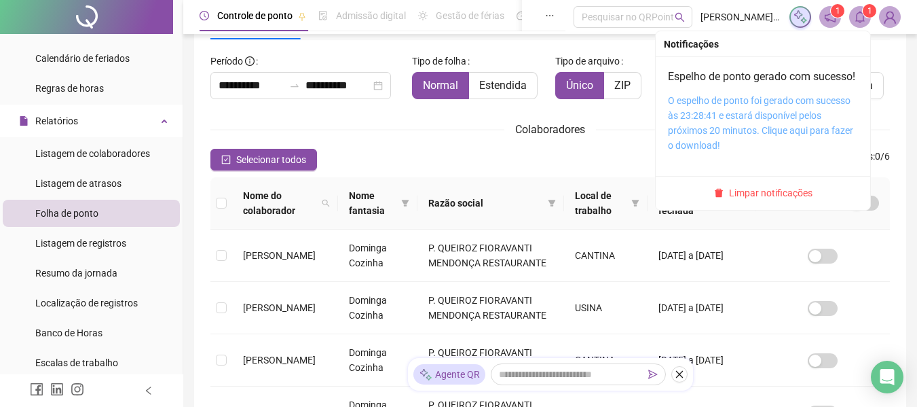
click at [787, 122] on link "O espelho de ponto foi gerado com sucesso às 23:28:41 e estará disponível pelos…" at bounding box center [760, 123] width 185 height 56
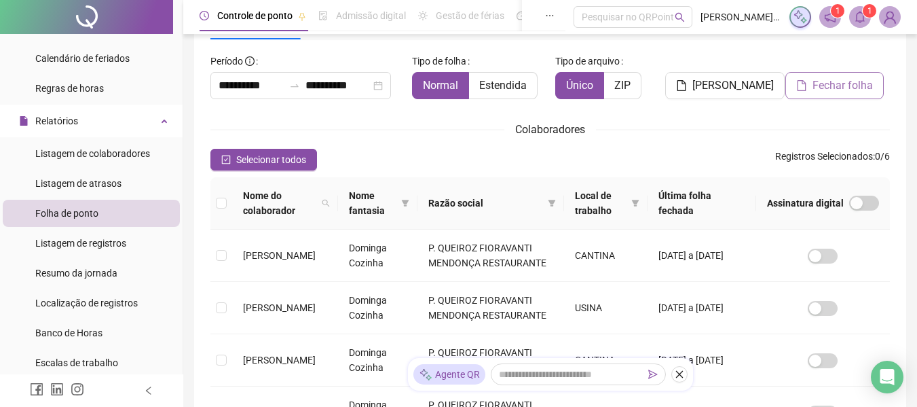
click at [819, 81] on span "Fechar folha" at bounding box center [843, 85] width 60 height 16
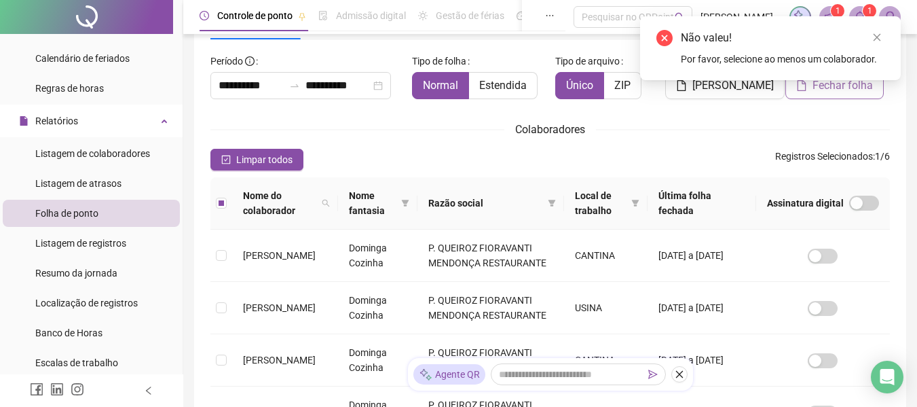
click at [814, 91] on span "Fechar folha" at bounding box center [843, 85] width 60 height 16
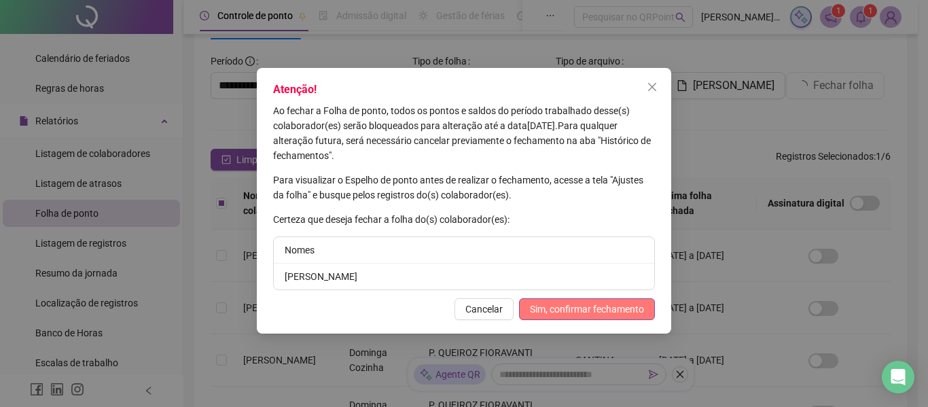
click at [580, 306] on span "Sim, confirmar fechamento" at bounding box center [587, 309] width 114 height 15
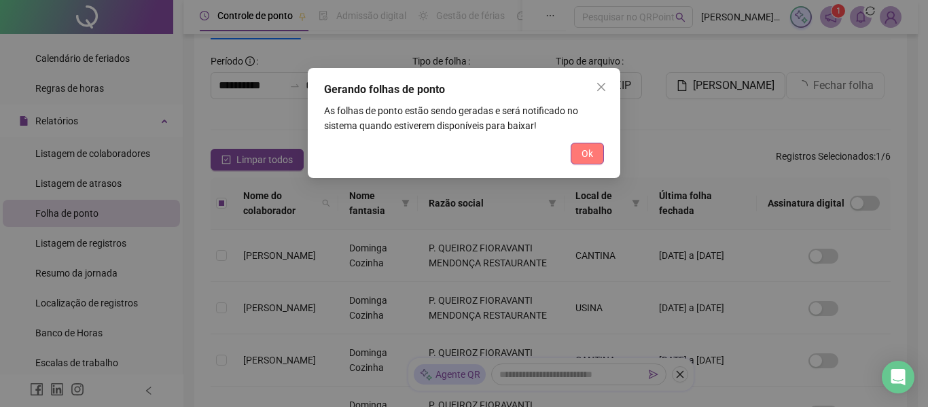
click at [586, 151] on span "Ok" at bounding box center [587, 153] width 12 height 15
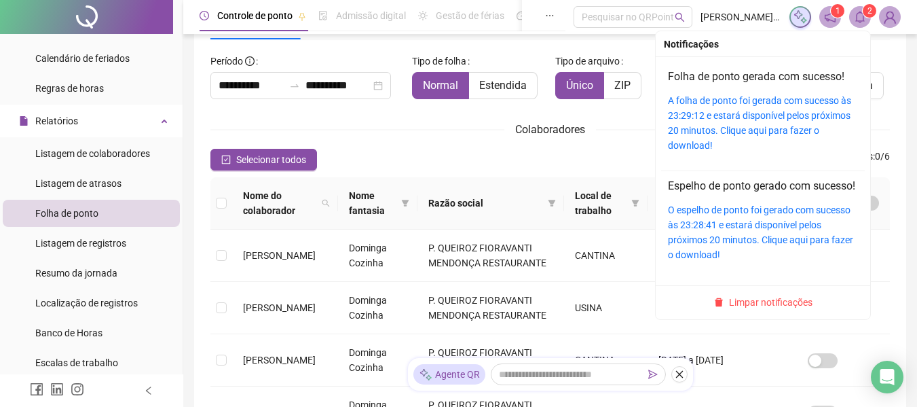
click at [860, 11] on icon "bell" at bounding box center [860, 17] width 12 height 12
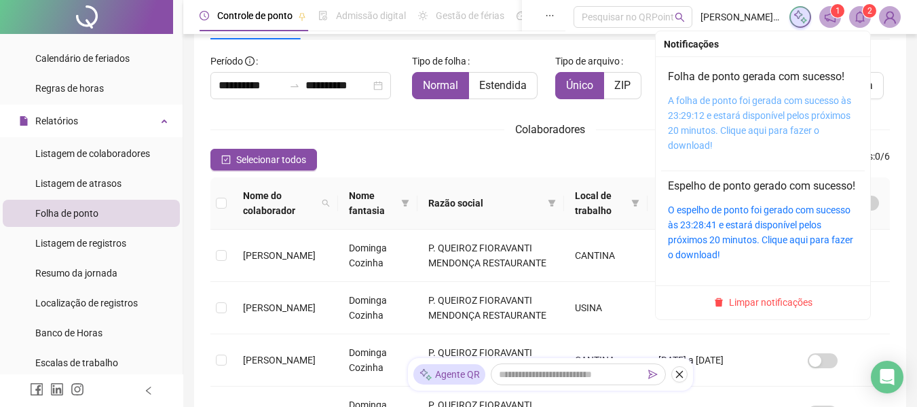
click at [746, 113] on link "A folha de ponto foi gerada com sucesso às 23:29:12 e estará disponível pelos p…" at bounding box center [759, 123] width 183 height 56
